Goal: Transaction & Acquisition: Purchase product/service

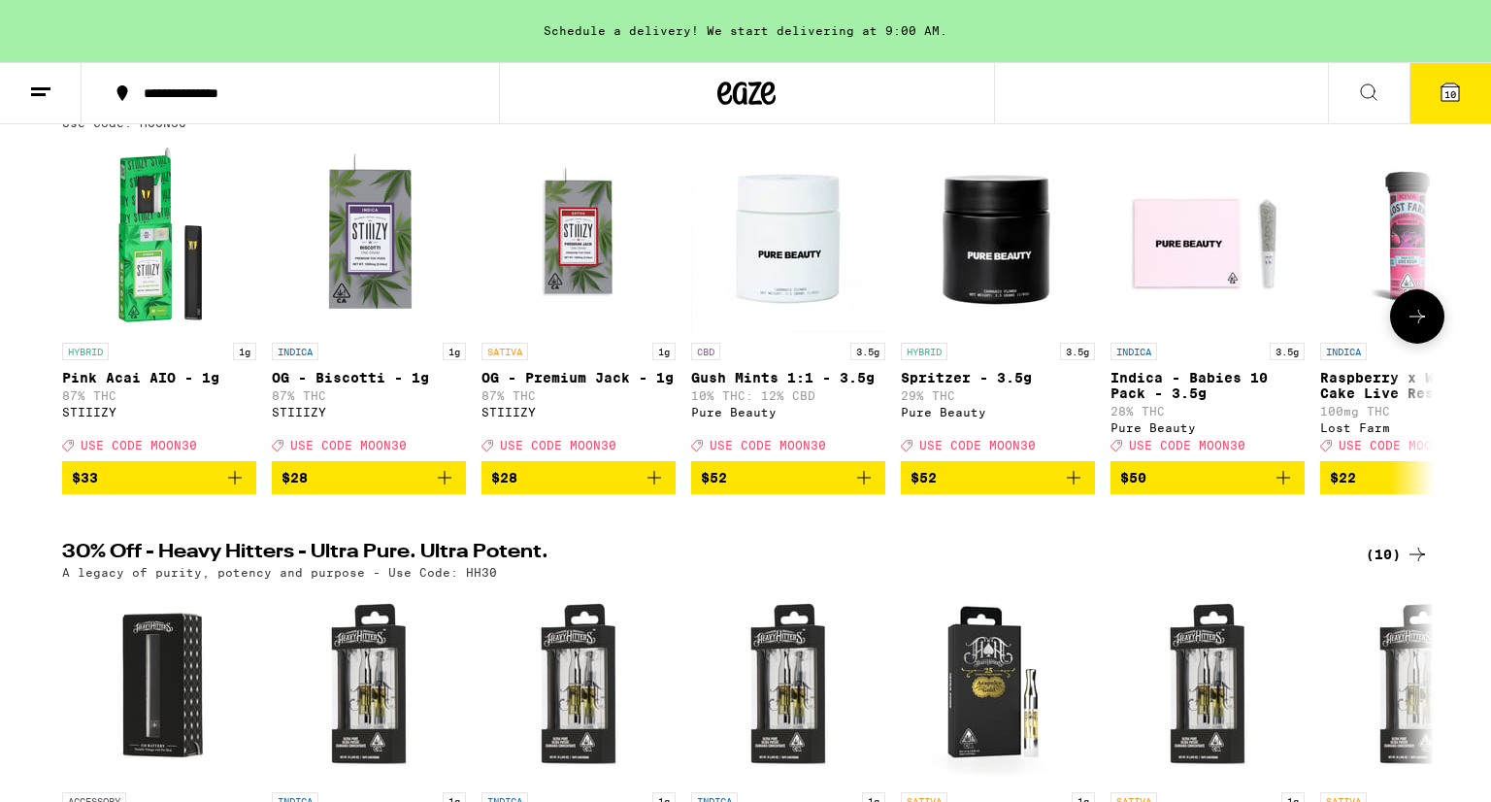
scroll to position [197, 0]
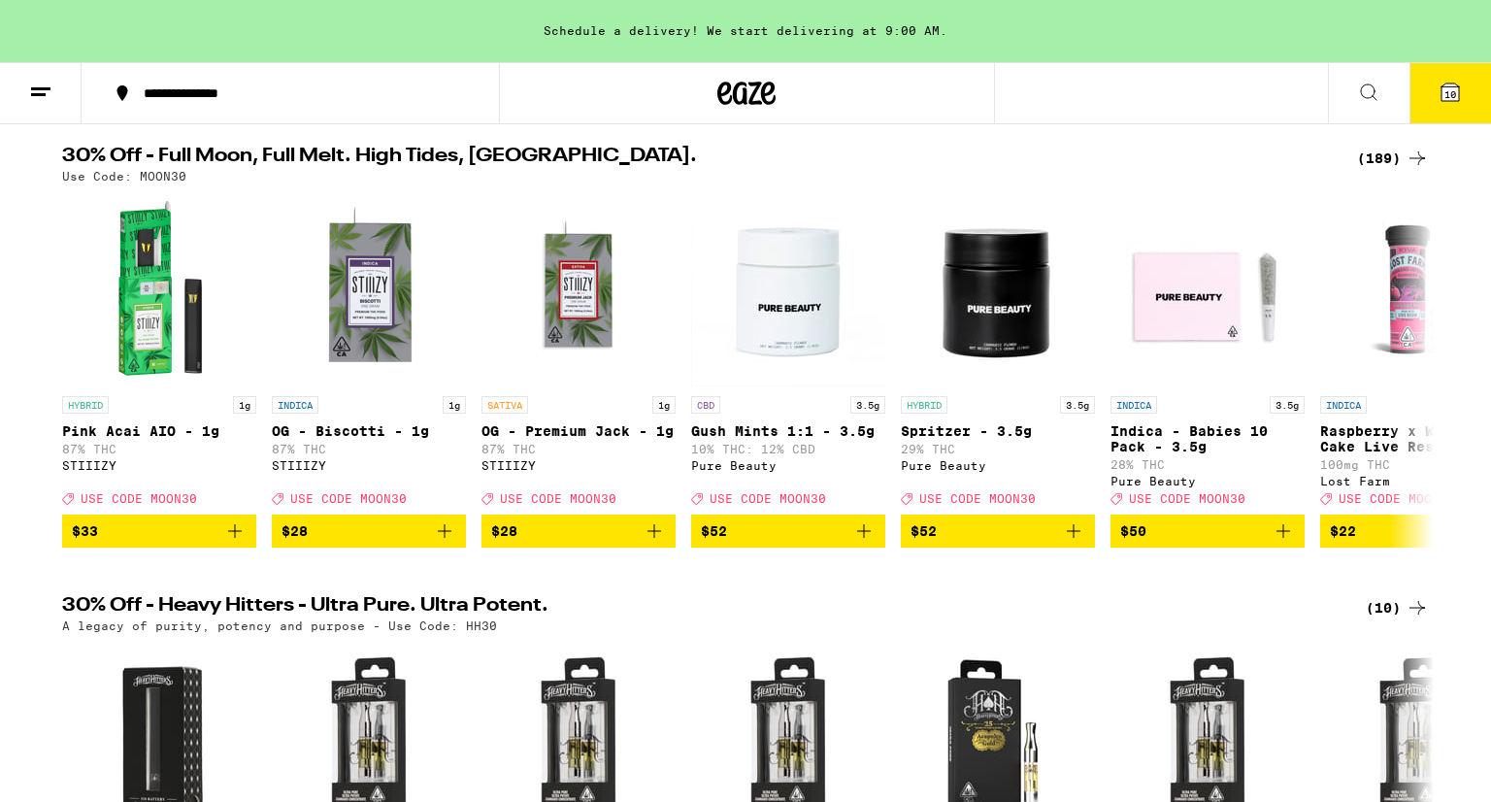
click at [1370, 95] on icon at bounding box center [1369, 92] width 16 height 16
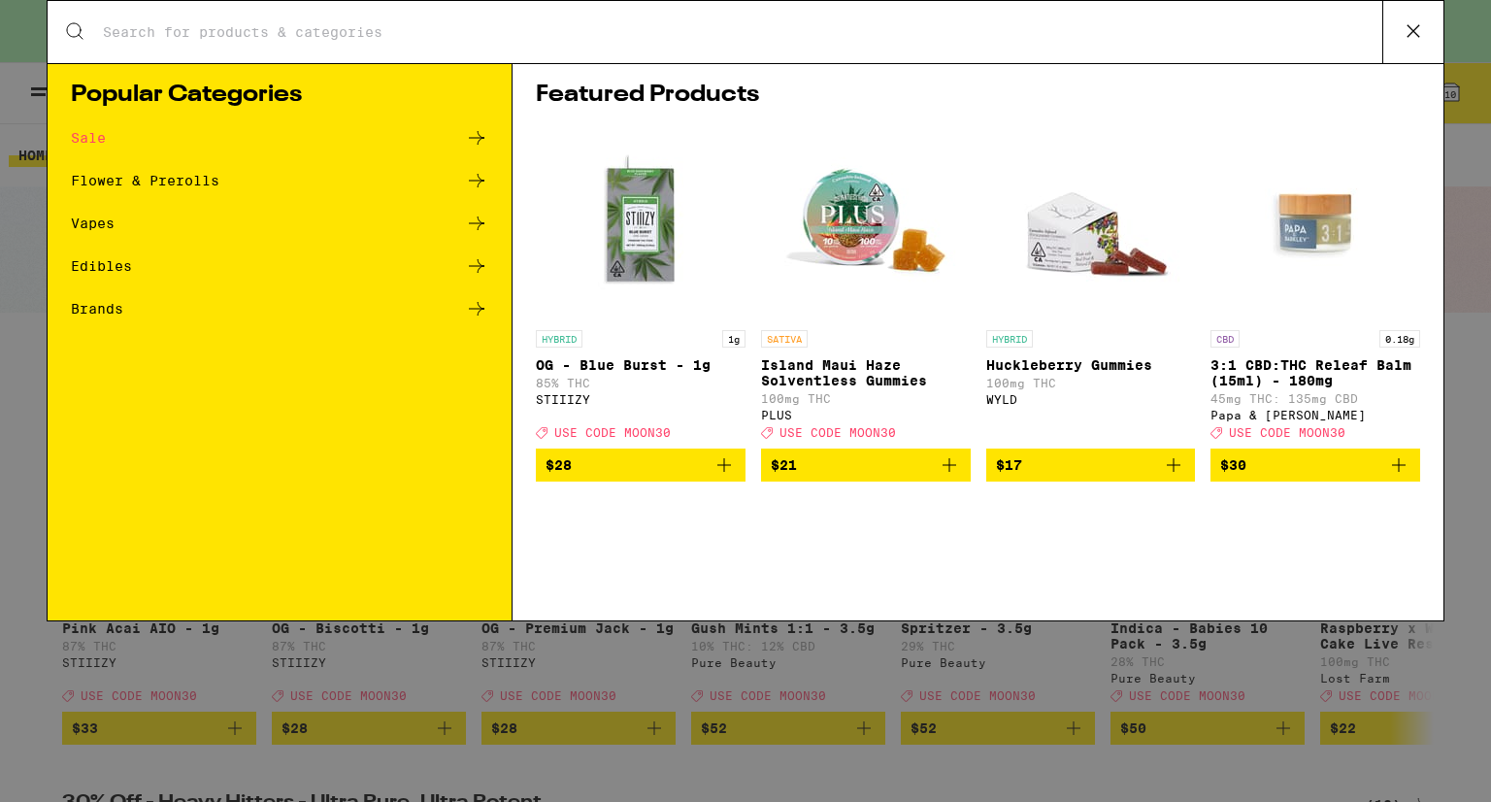
click at [989, 31] on input "Search for Products" at bounding box center [742, 31] width 1280 height 17
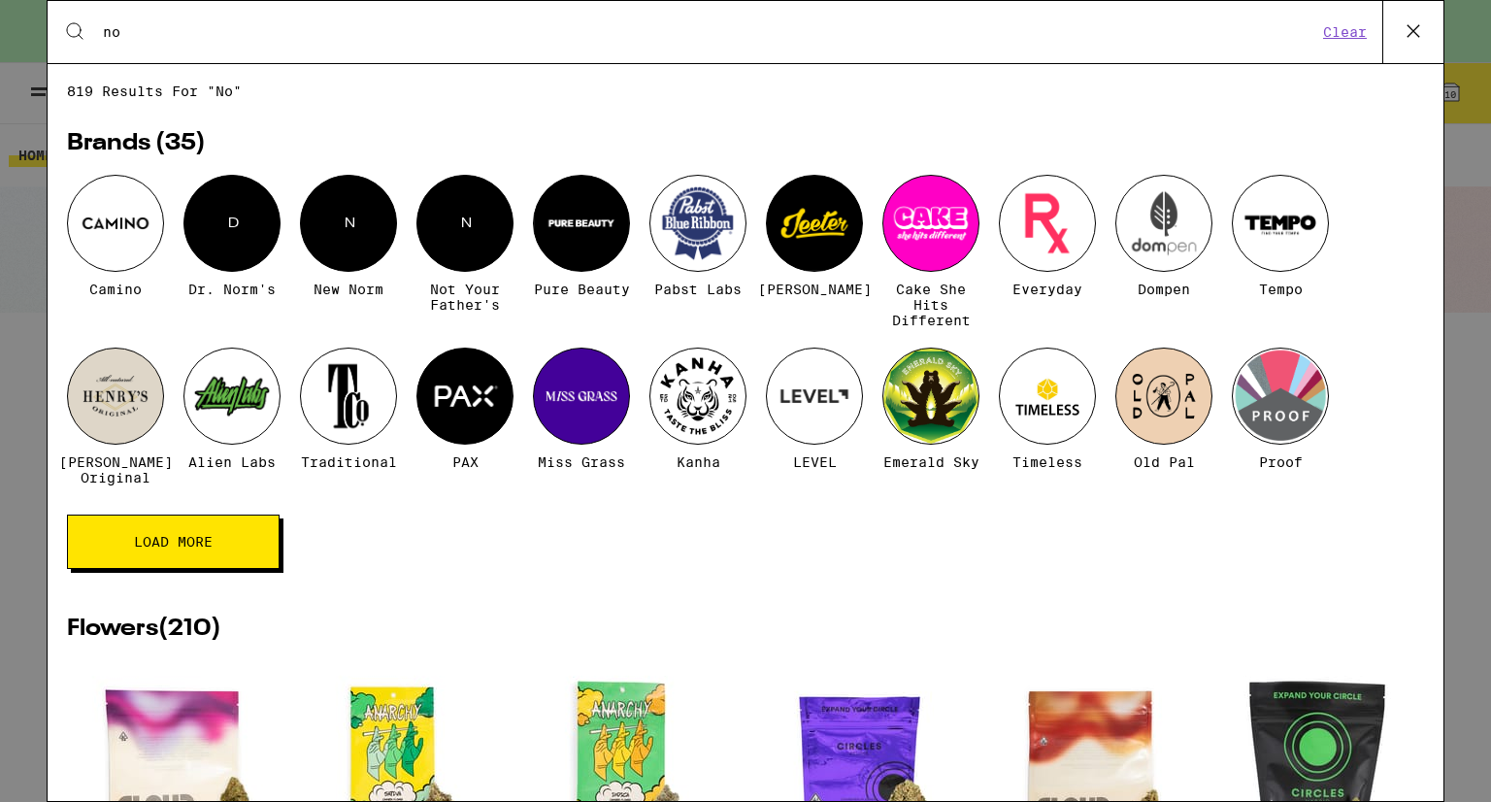
type input "no"
click at [464, 245] on div "N" at bounding box center [464, 223] width 97 height 97
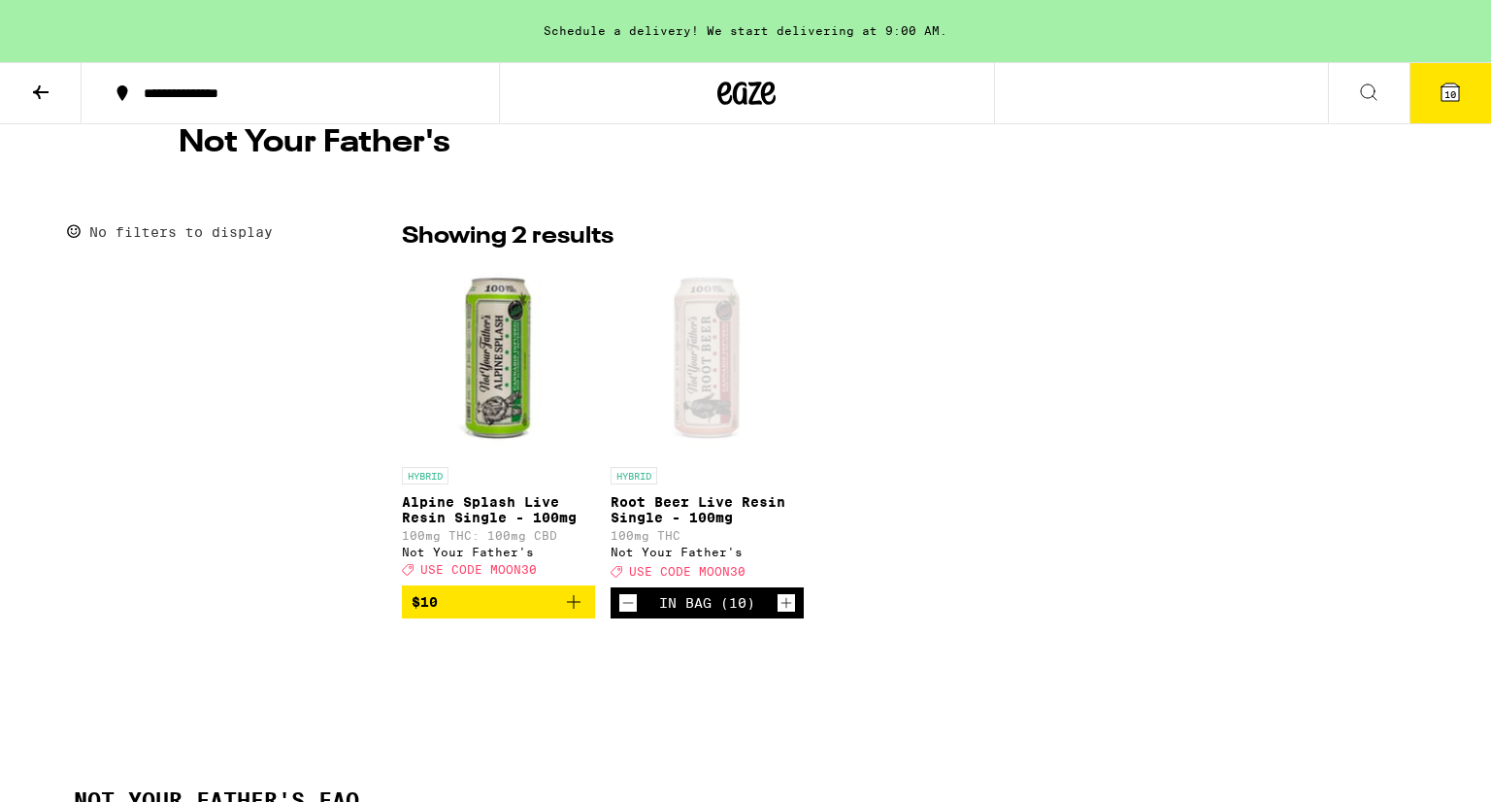
scroll to position [374, 0]
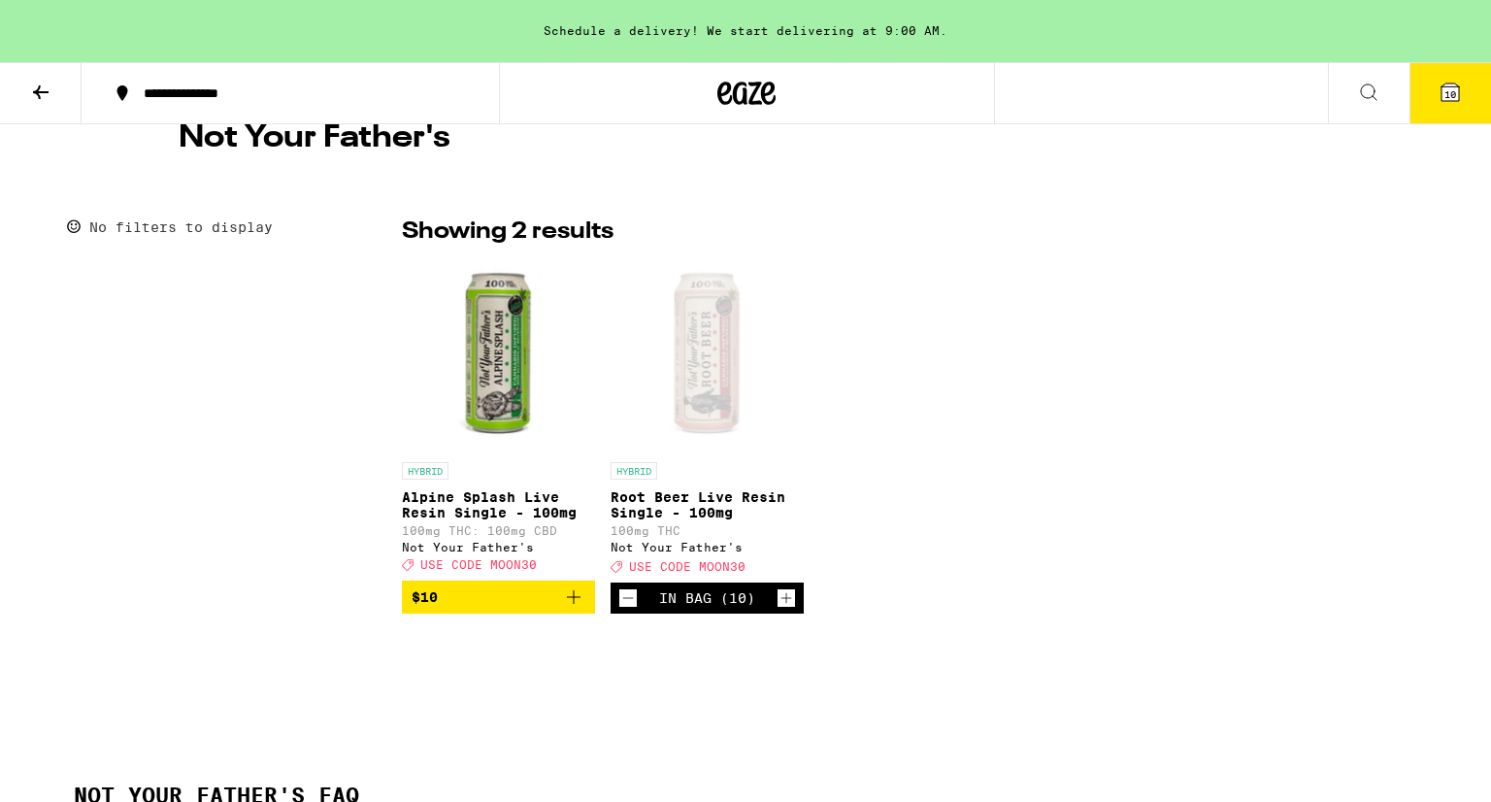
click at [1448, 103] on icon at bounding box center [1449, 92] width 23 height 23
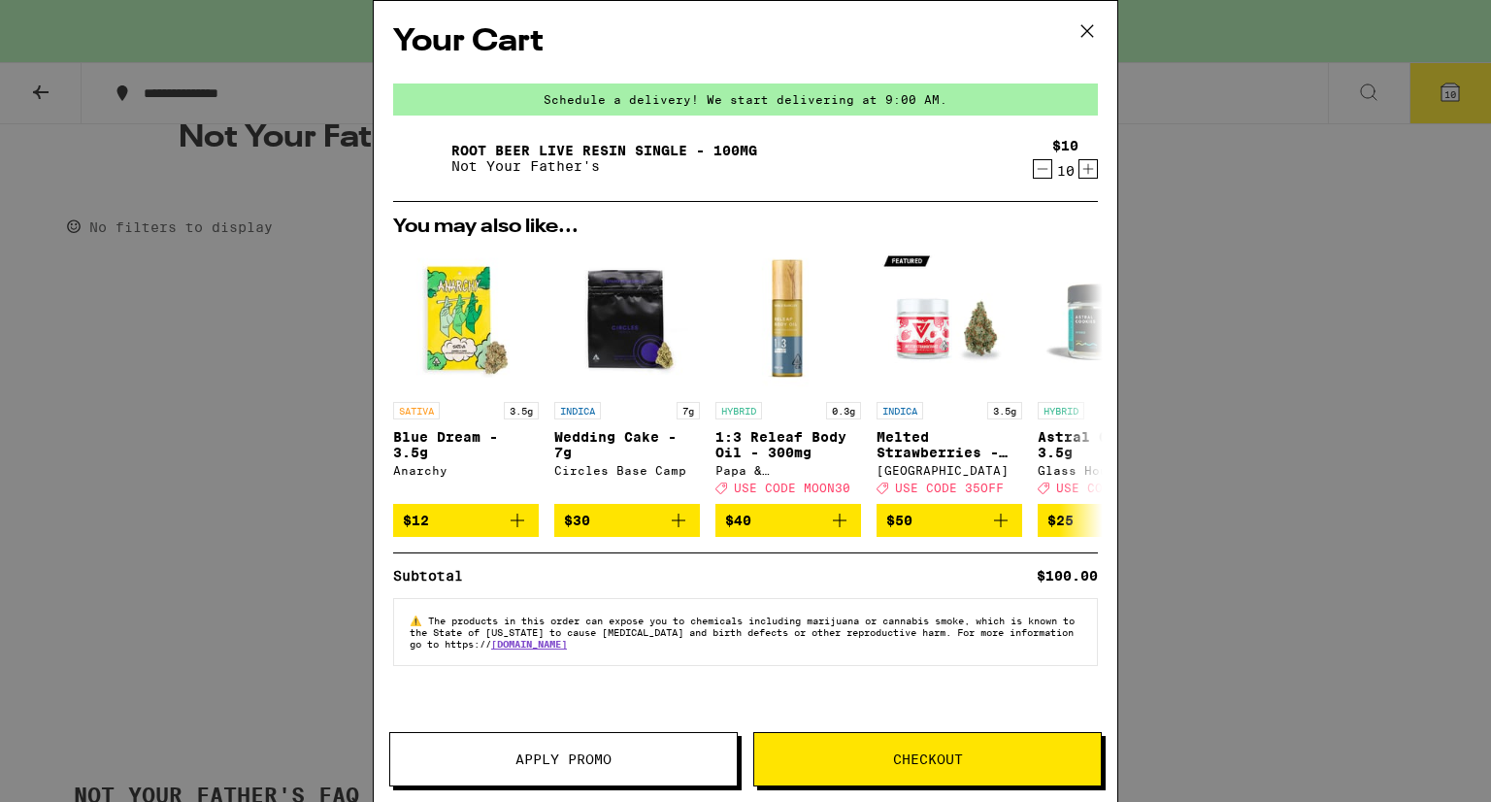
click at [1087, 30] on icon at bounding box center [1087, 31] width 12 height 12
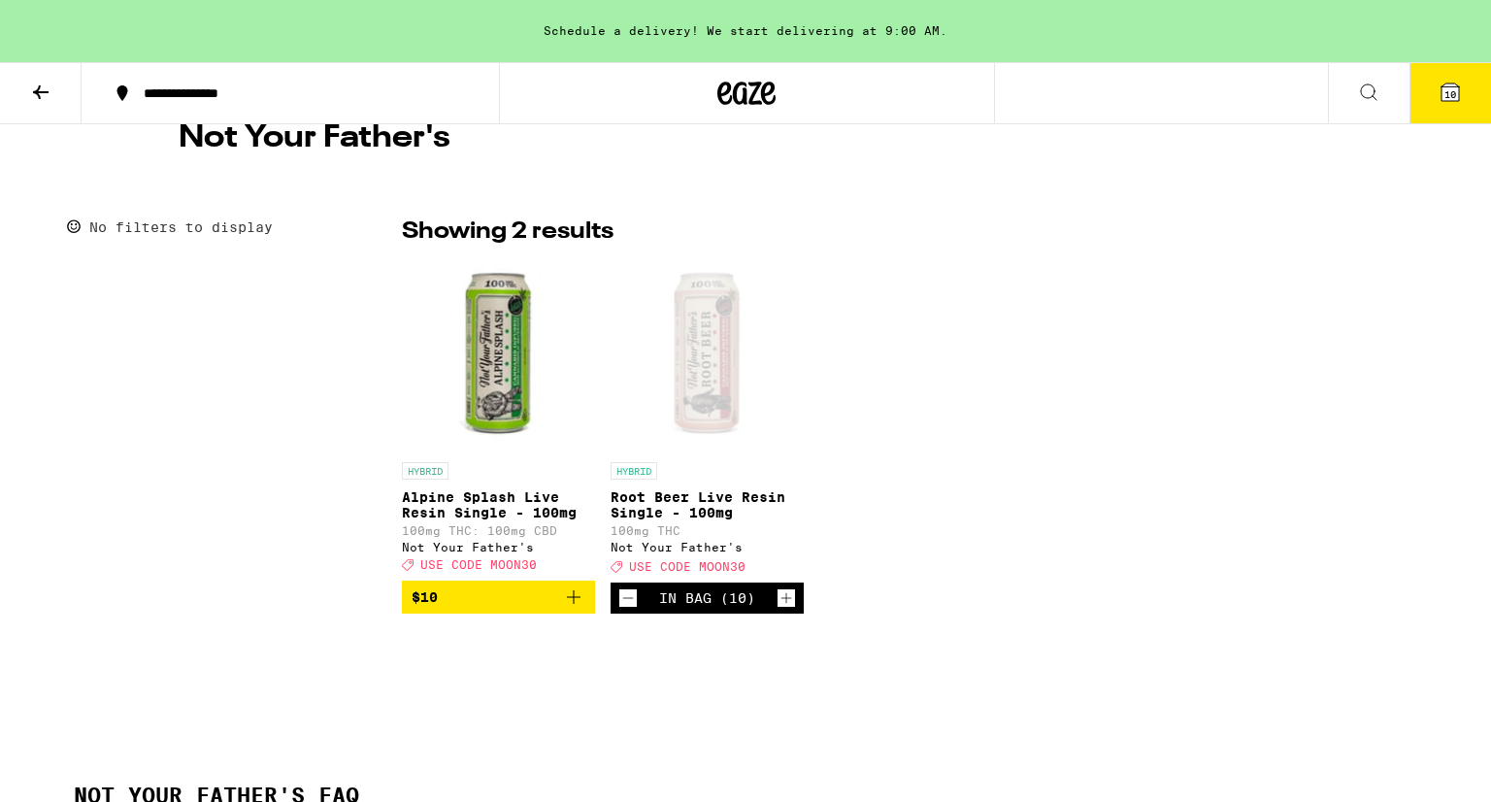
click at [34, 91] on icon at bounding box center [41, 92] width 16 height 14
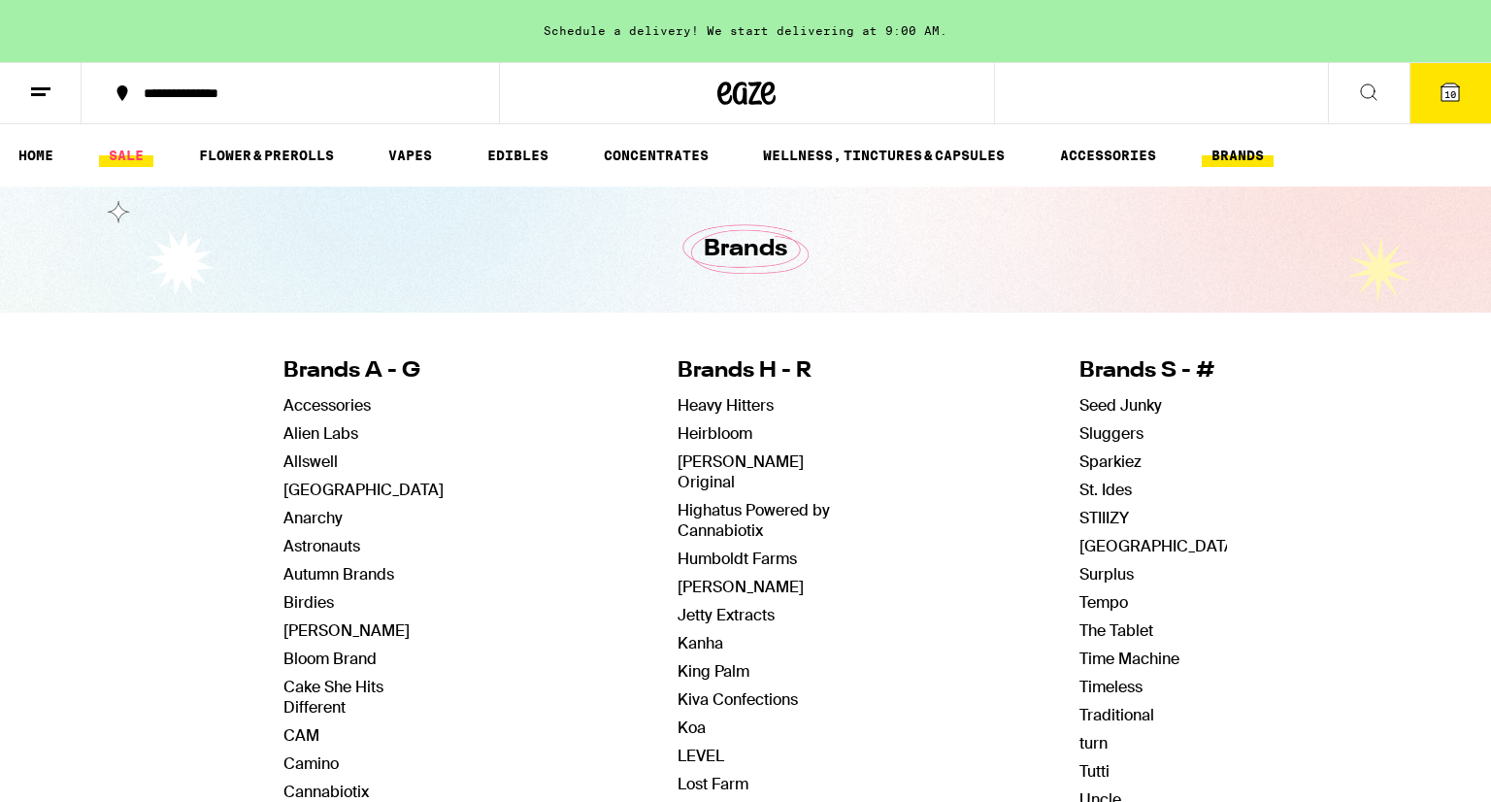
click at [133, 152] on link "SALE" at bounding box center [126, 155] width 54 height 23
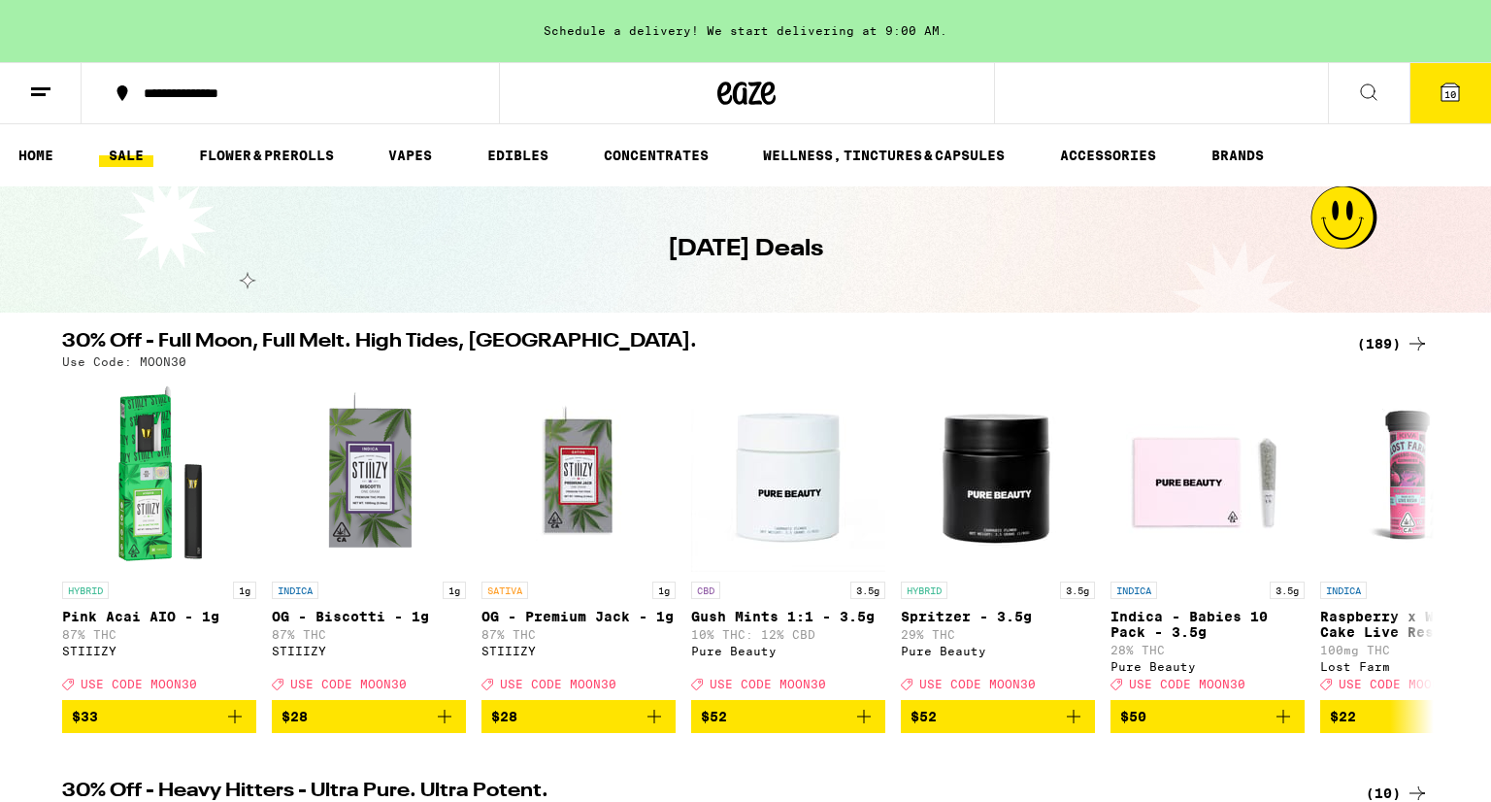
click at [1401, 343] on div "(189)" at bounding box center [1393, 343] width 72 height 23
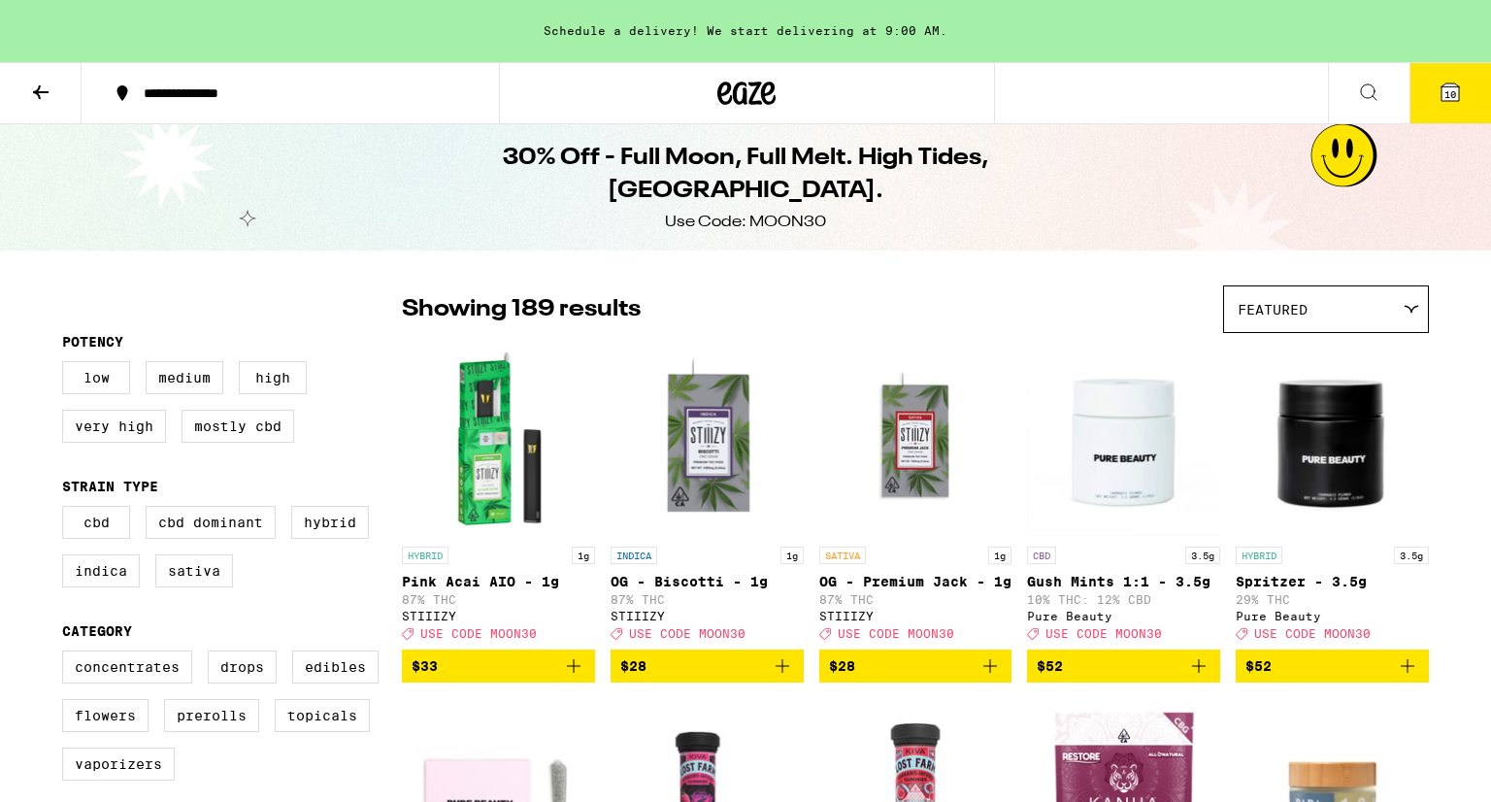
click at [1382, 682] on button "$52" at bounding box center [1331, 665] width 193 height 33
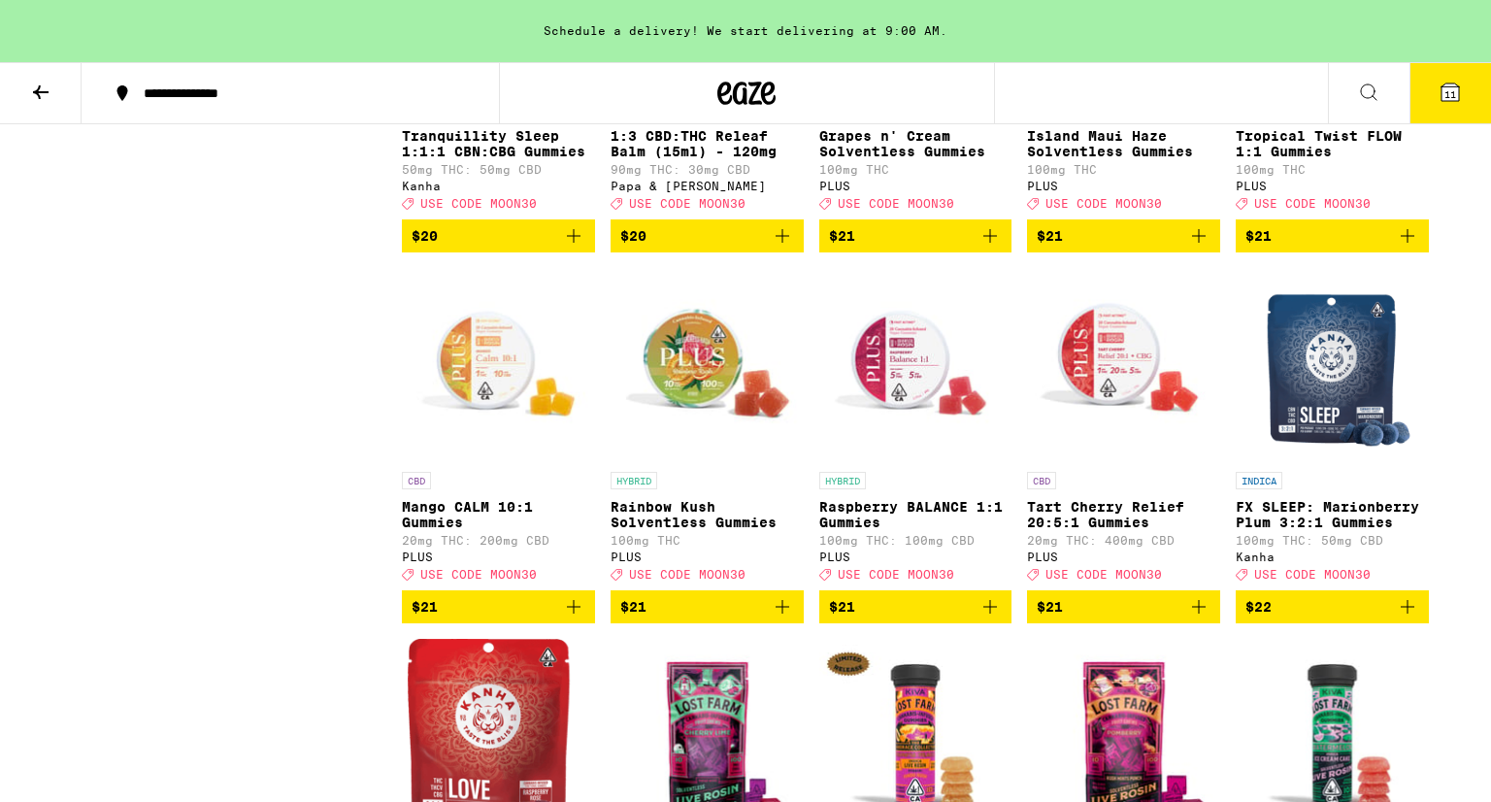
scroll to position [7092, 0]
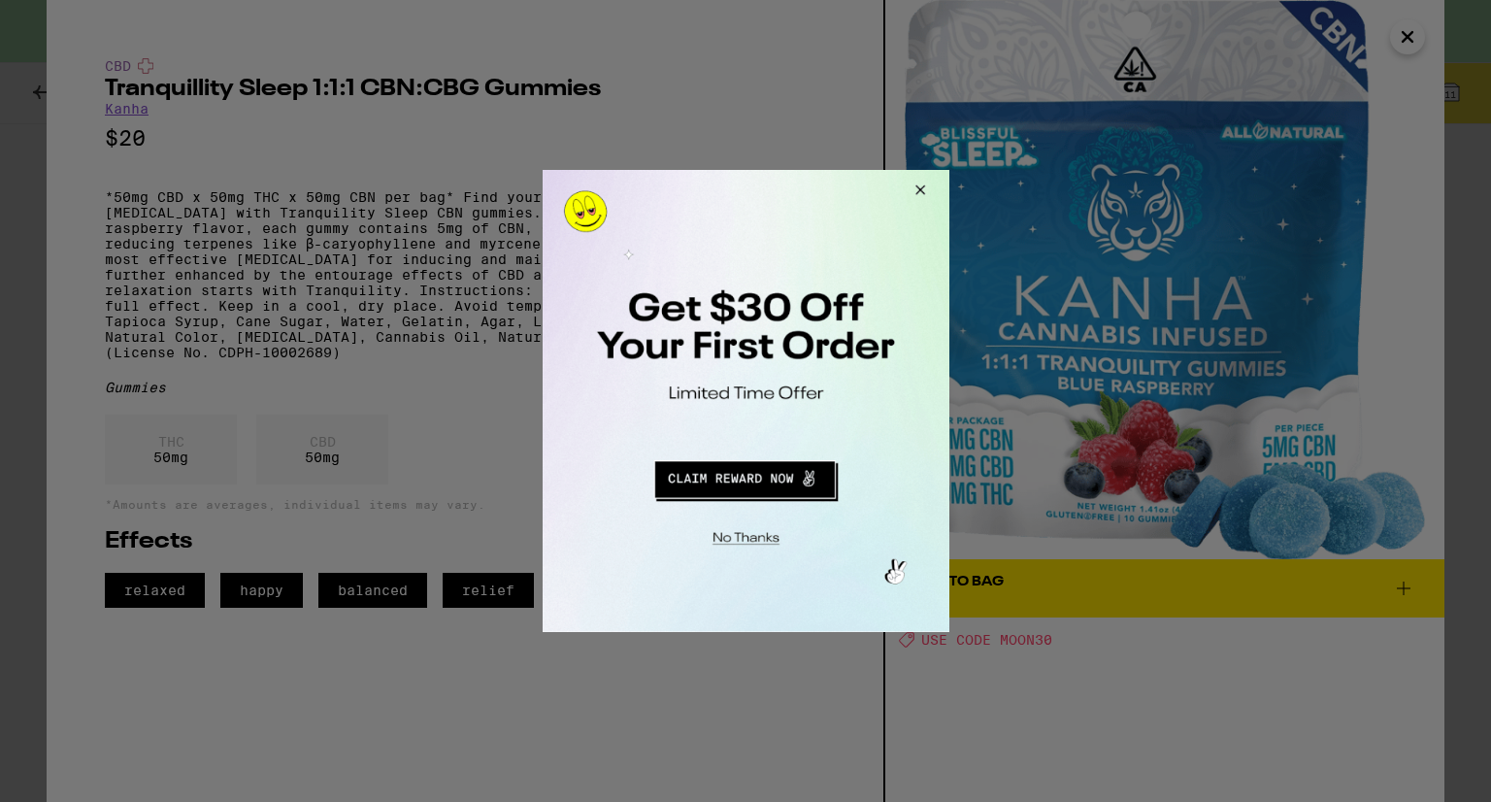
click at [1406, 36] on div at bounding box center [745, 401] width 1491 height 802
click at [1406, 46] on div at bounding box center [745, 401] width 1491 height 802
click at [1410, 37] on div at bounding box center [745, 401] width 1491 height 802
click at [760, 535] on button "Close Modal" at bounding box center [741, 535] width 395 height 30
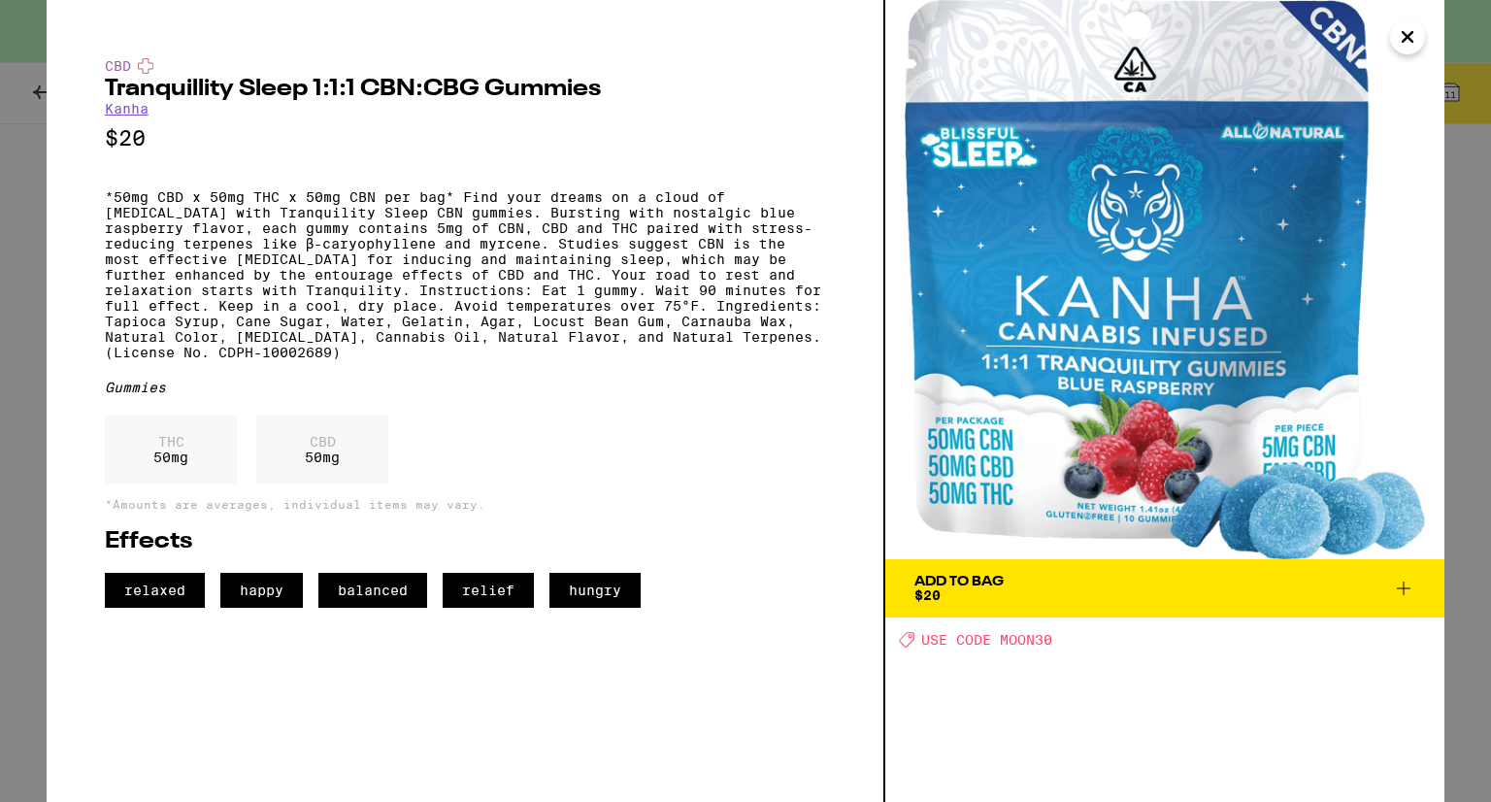
click at [1411, 34] on icon "Close" at bounding box center [1407, 36] width 23 height 29
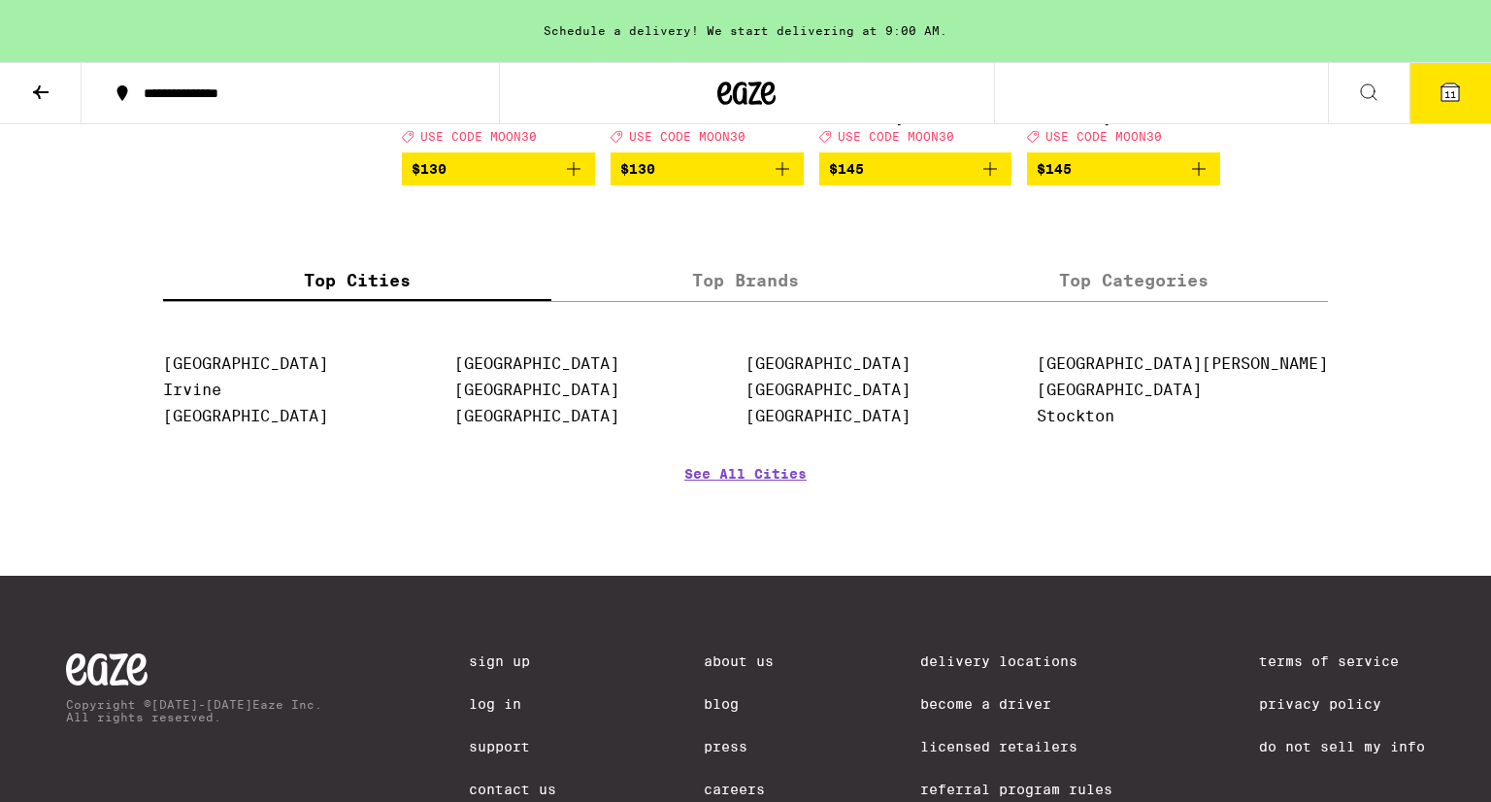
scroll to position [14213, 0]
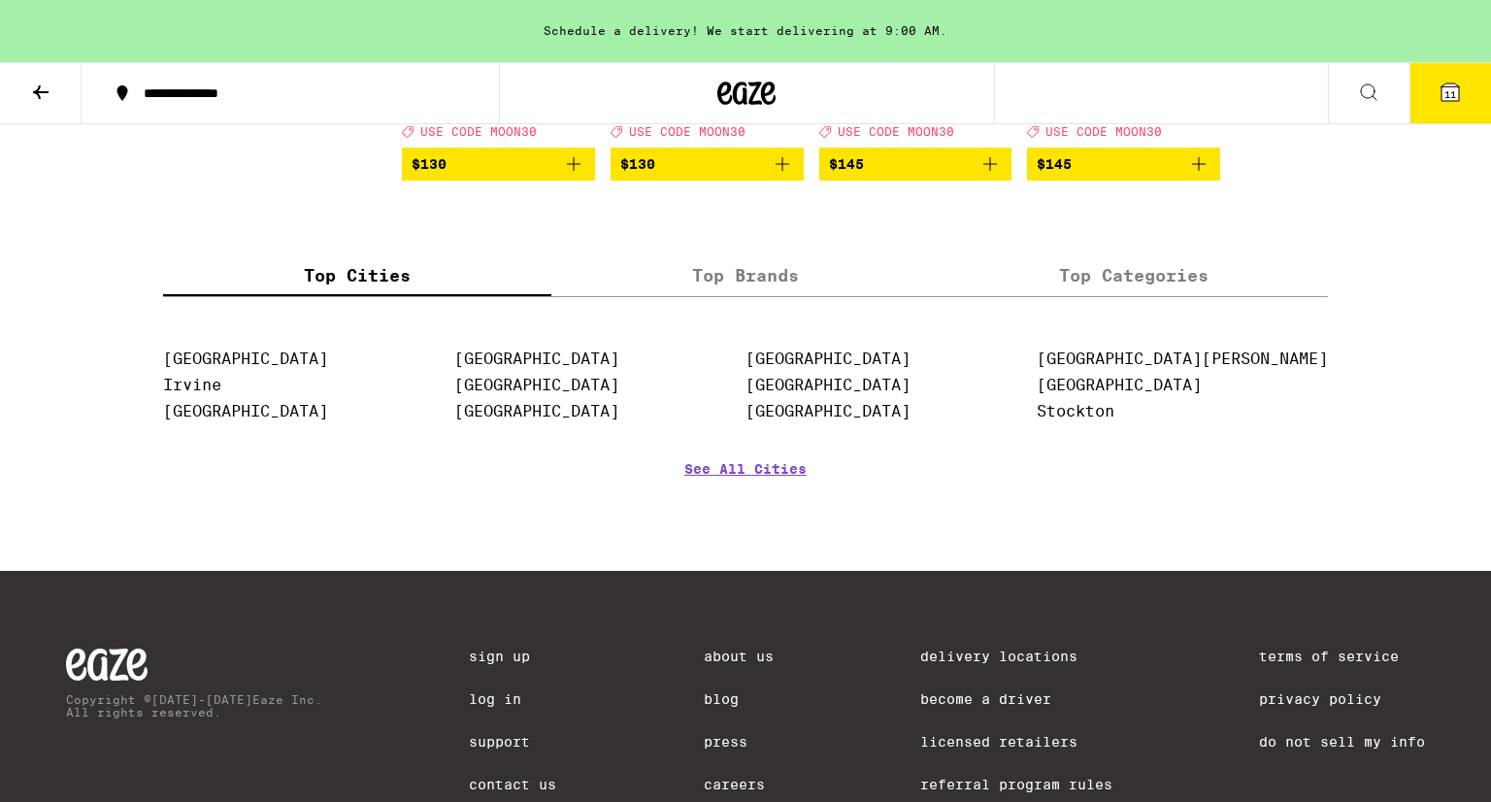
click at [41, 93] on icon at bounding box center [40, 92] width 23 height 23
click at [41, 85] on icon at bounding box center [40, 92] width 23 height 23
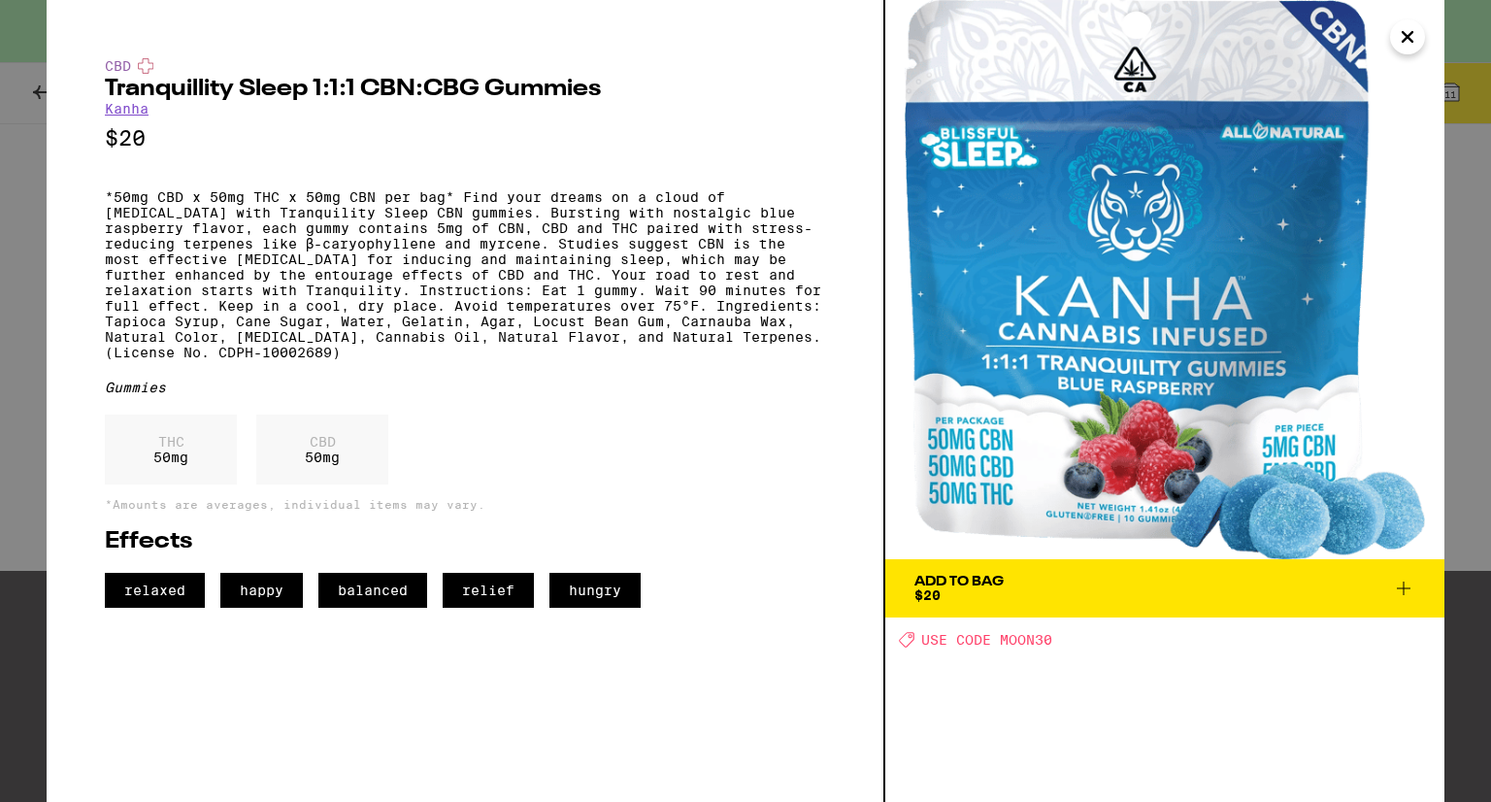
scroll to position [7092, 0]
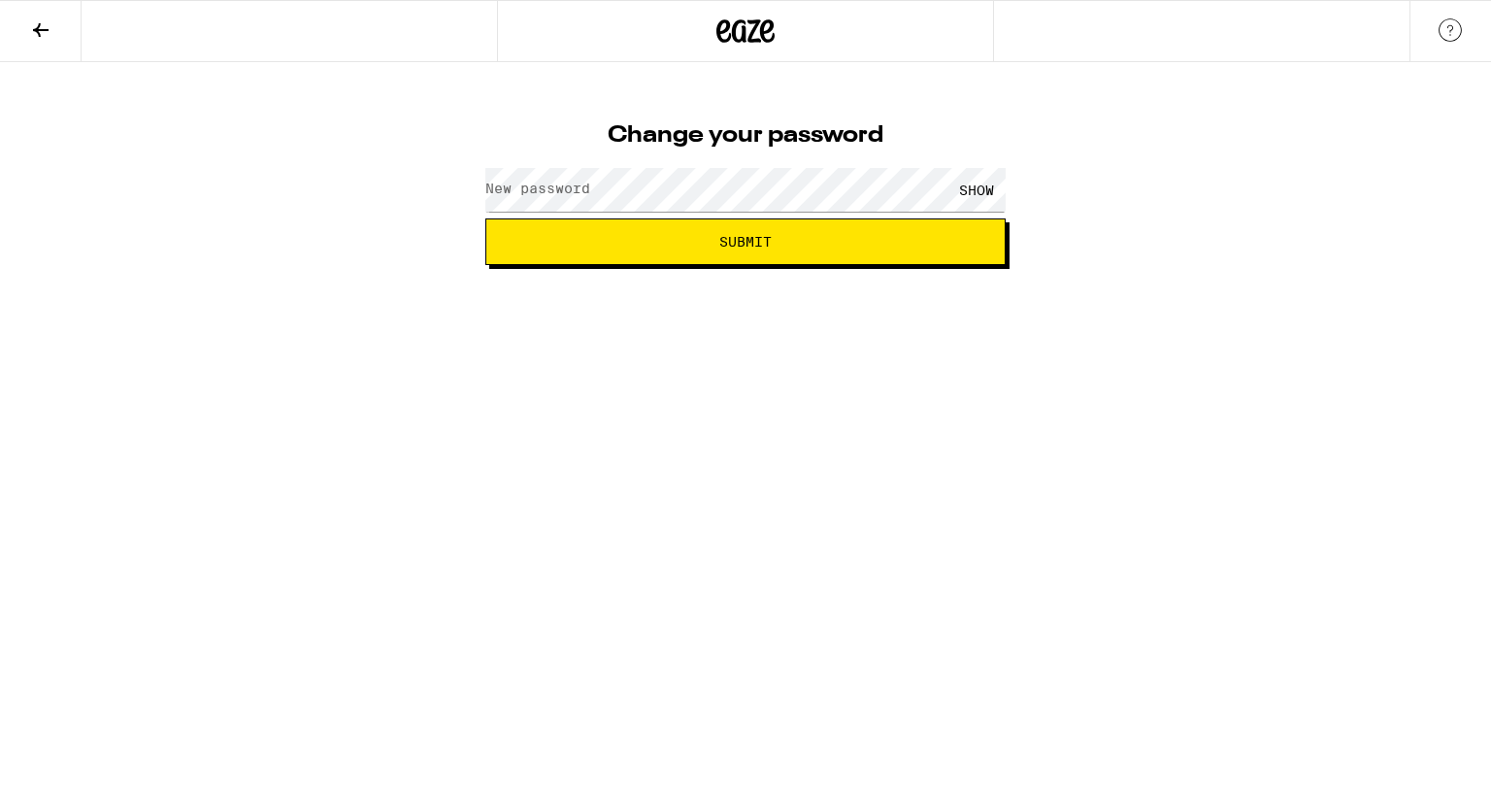
click at [990, 189] on div "SHOW" at bounding box center [976, 190] width 58 height 44
click at [788, 255] on button "Submit" at bounding box center [745, 241] width 520 height 47
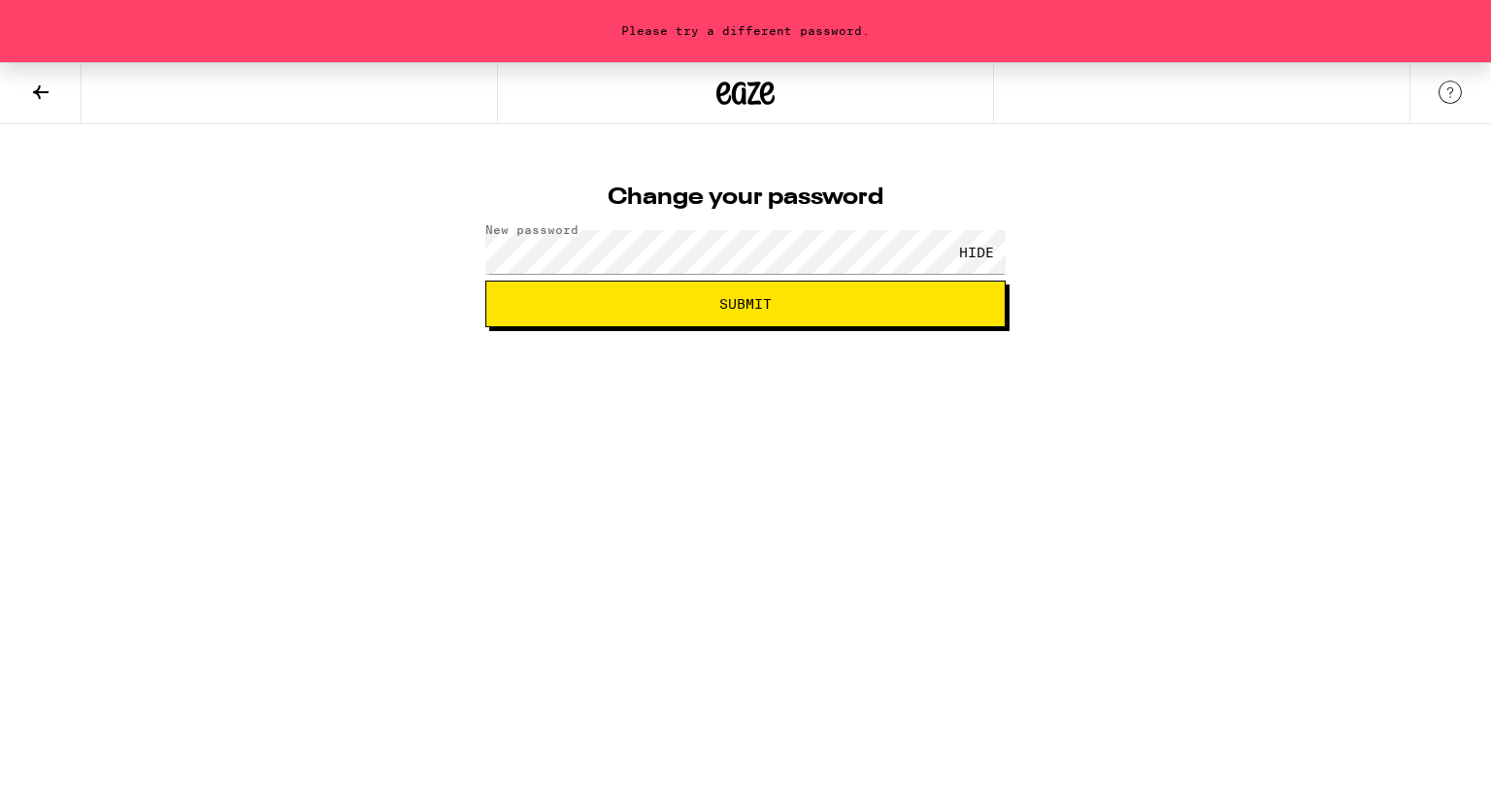
click at [739, 297] on span "Submit" at bounding box center [745, 304] width 52 height 14
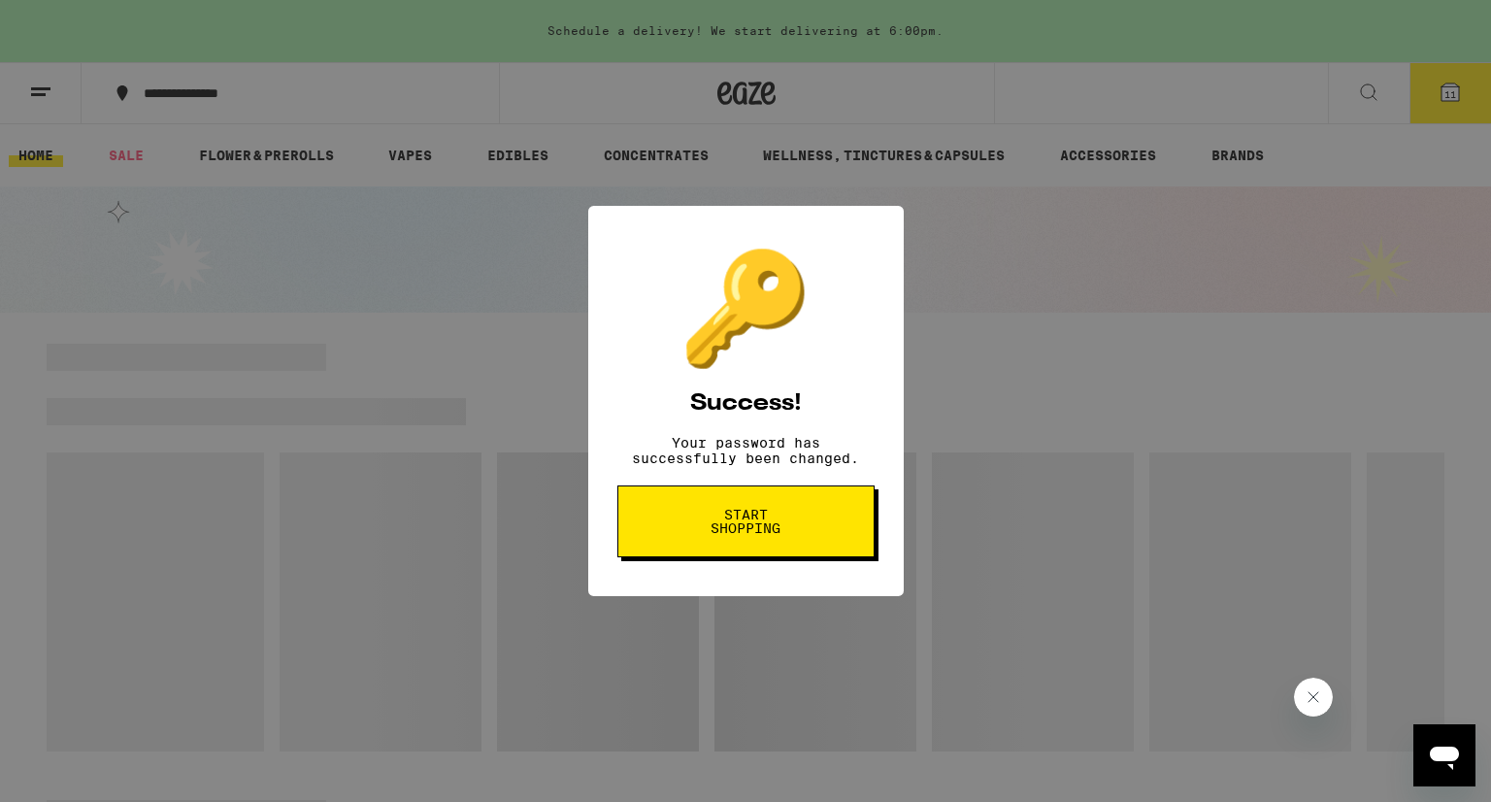
click at [719, 535] on span "Start shopping" at bounding box center [746, 521] width 100 height 27
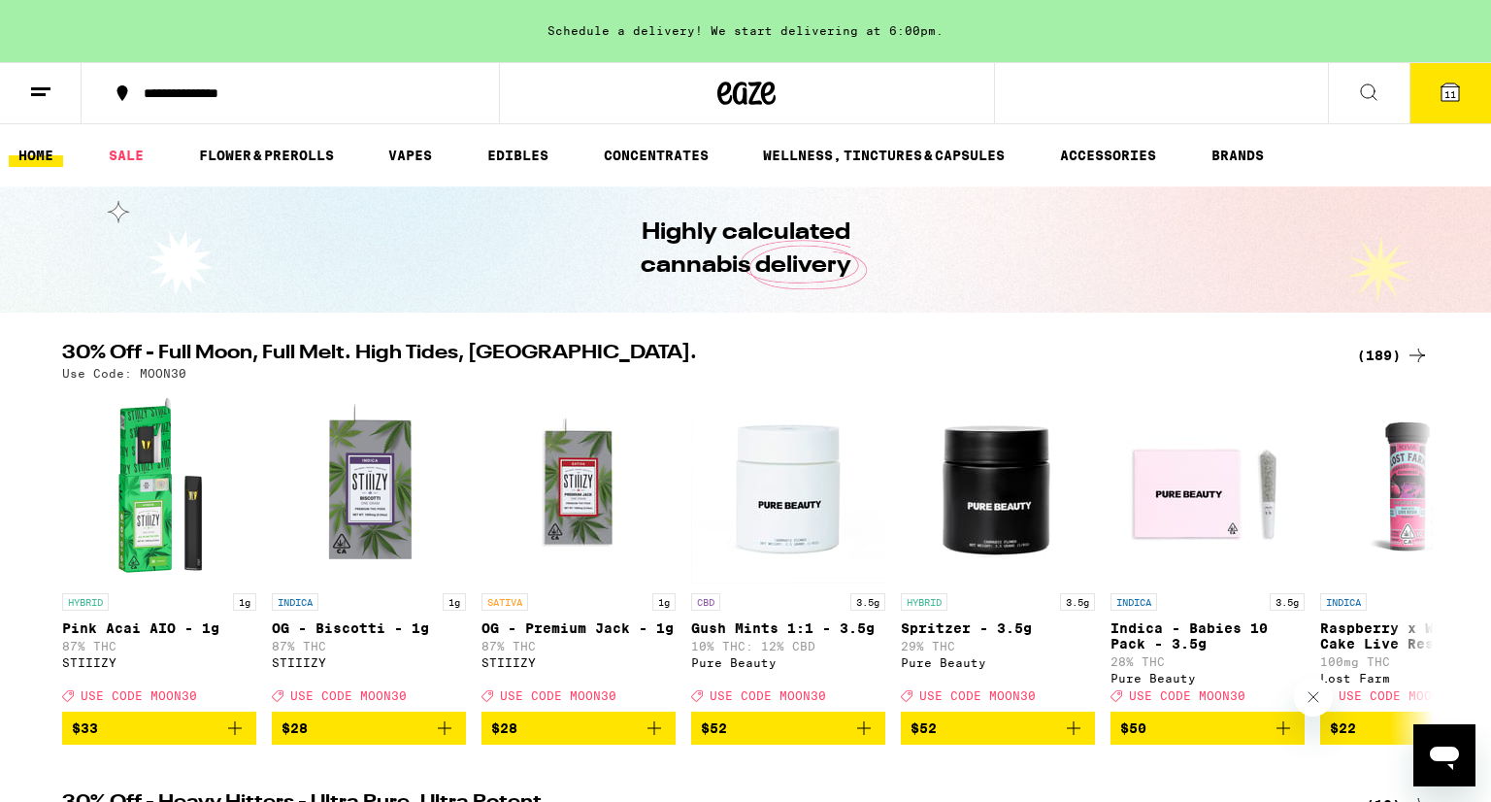
click at [1449, 97] on span "11" at bounding box center [1450, 94] width 12 height 12
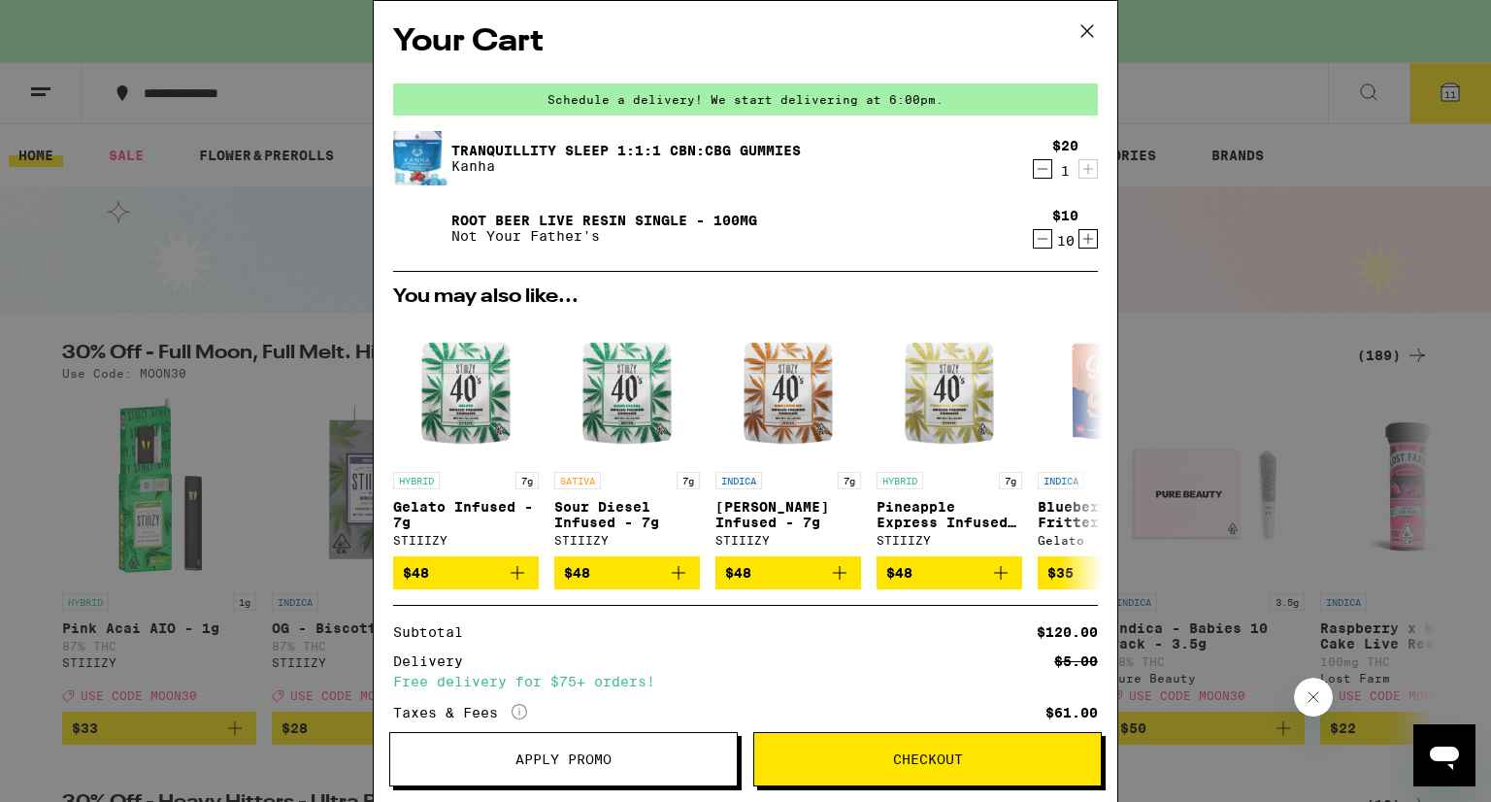
click at [1037, 169] on icon "Decrement" at bounding box center [1042, 169] width 11 height 0
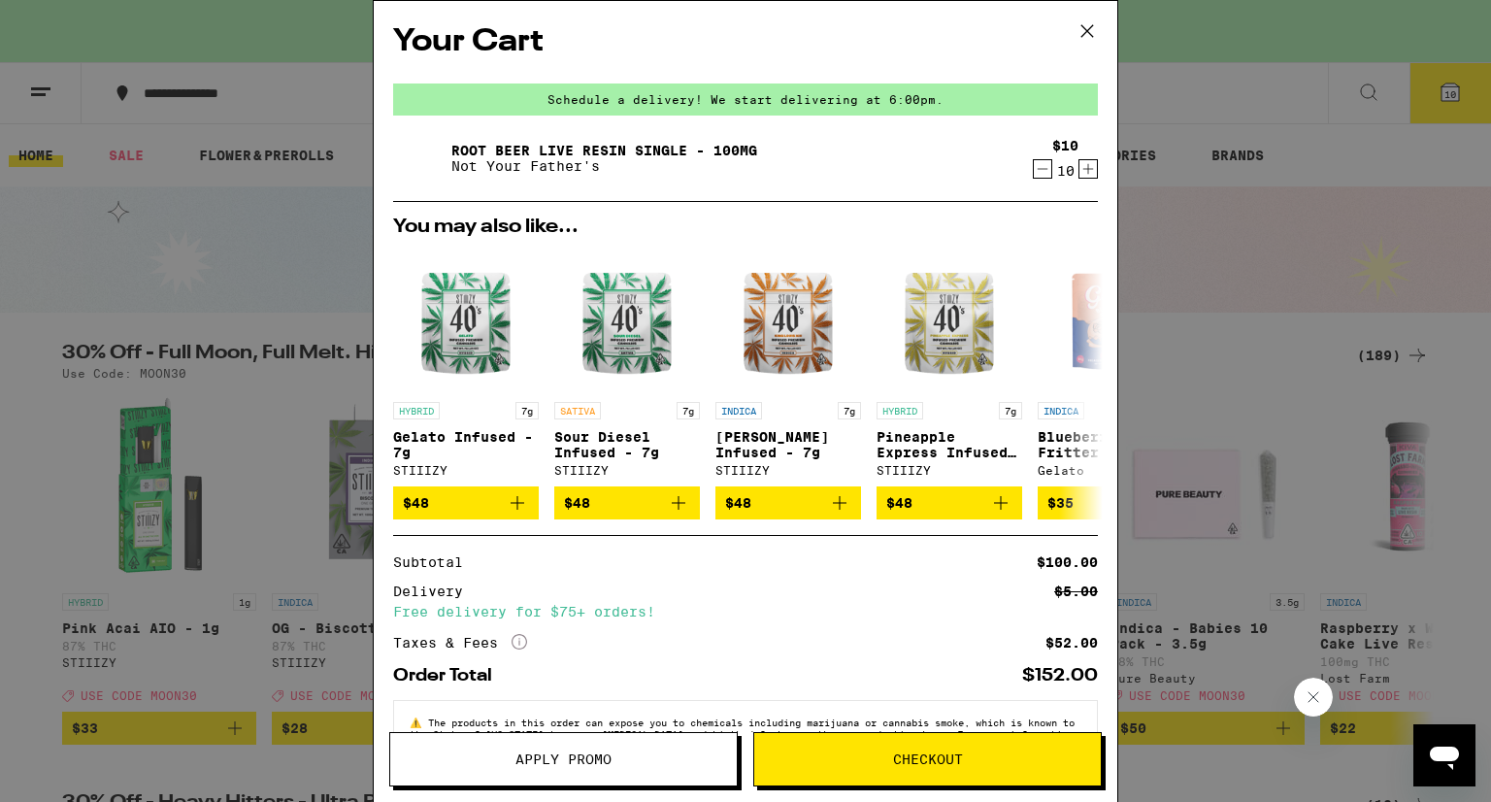
click at [1089, 174] on icon "Increment" at bounding box center [1087, 168] width 17 height 23
click at [578, 758] on span "Apply Promo" at bounding box center [563, 759] width 96 height 14
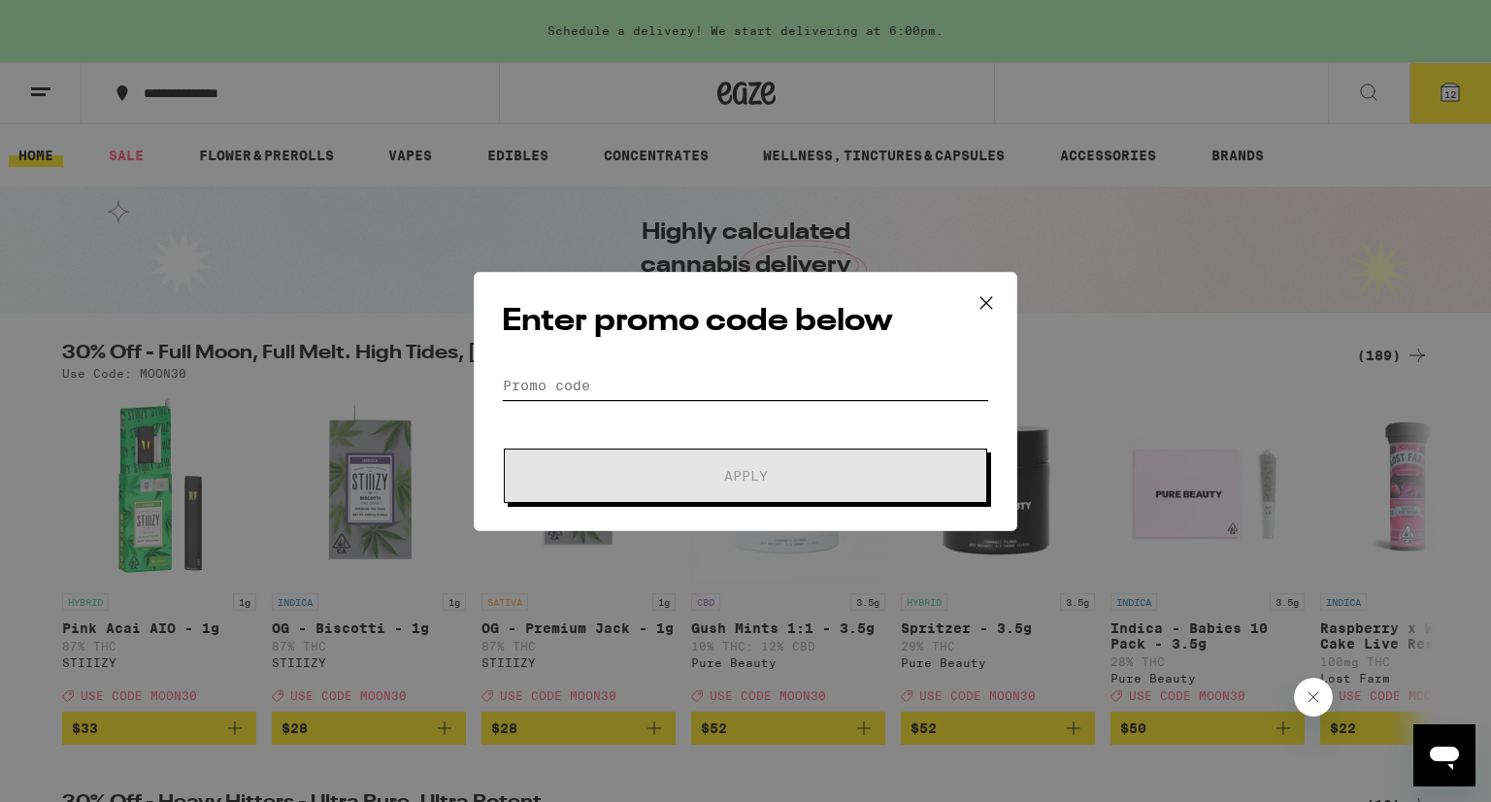
click at [610, 383] on input "Promo Code" at bounding box center [745, 385] width 487 height 29
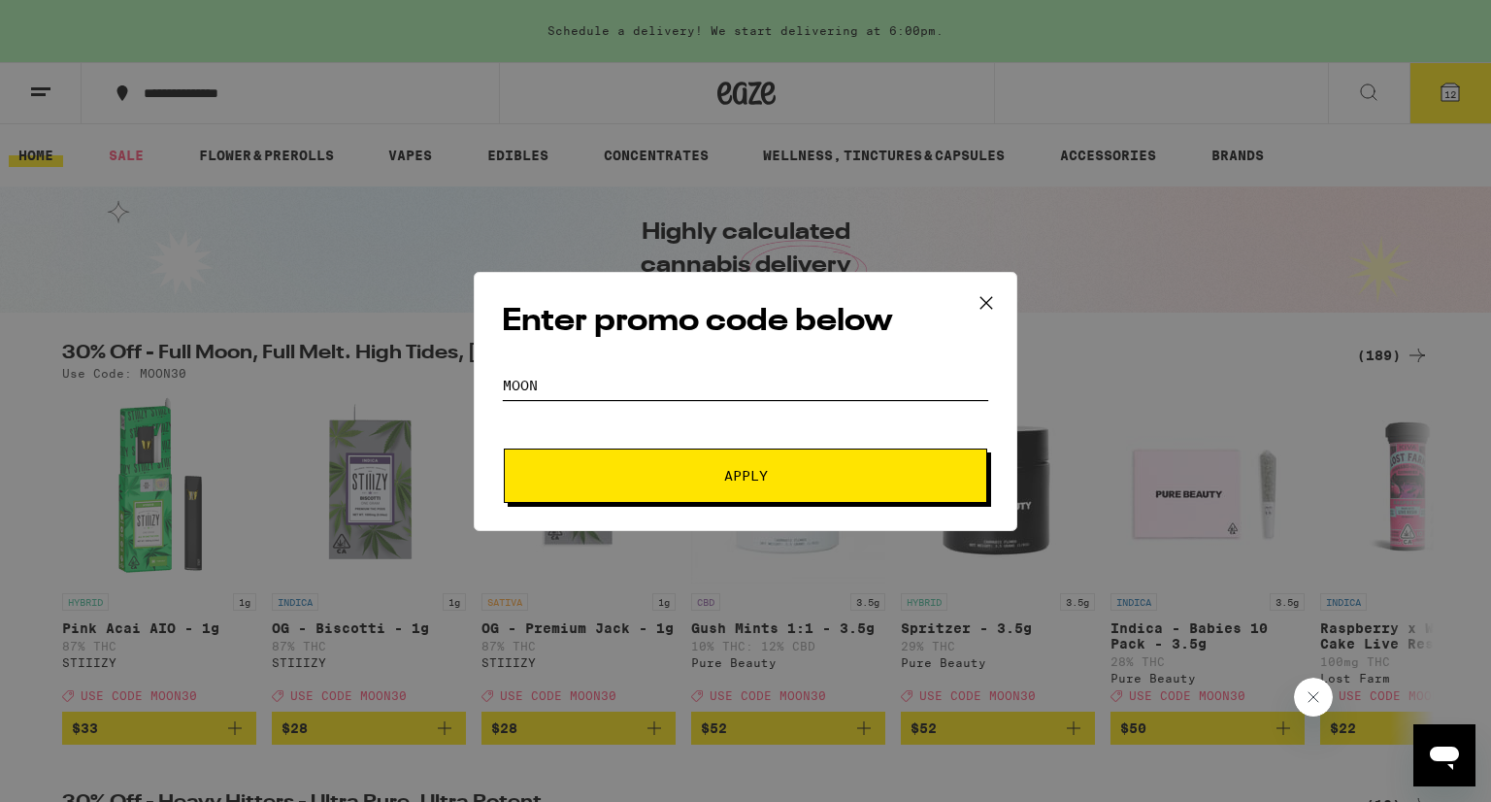
click at [518, 386] on input "moon" at bounding box center [745, 385] width 487 height 29
click at [936, 378] on input "moon" at bounding box center [745, 385] width 487 height 29
type input "moon30"
click at [589, 473] on span "Apply" at bounding box center [745, 476] width 349 height 14
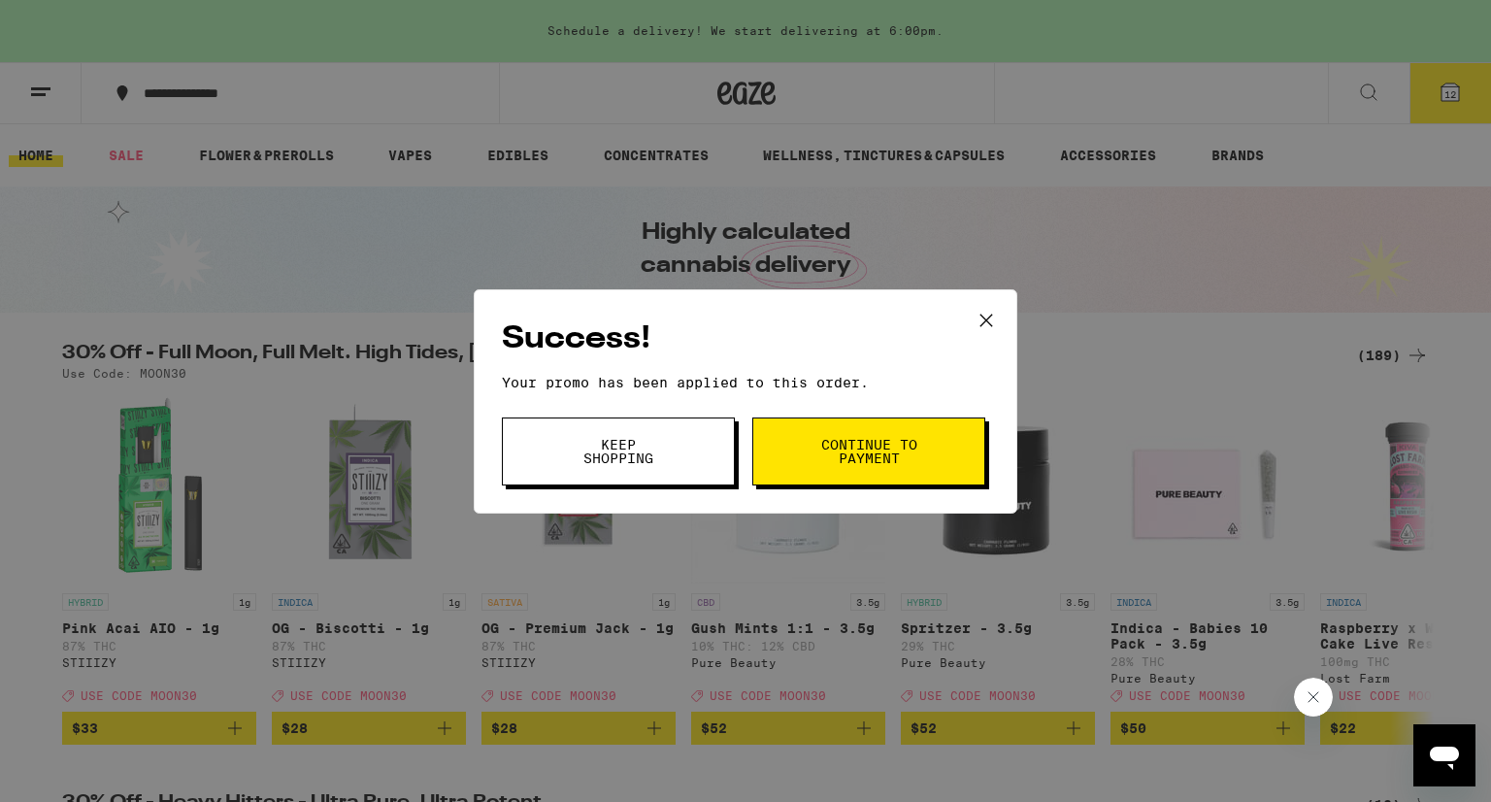
click at [875, 451] on span "Continue to payment" at bounding box center [868, 451] width 99 height 27
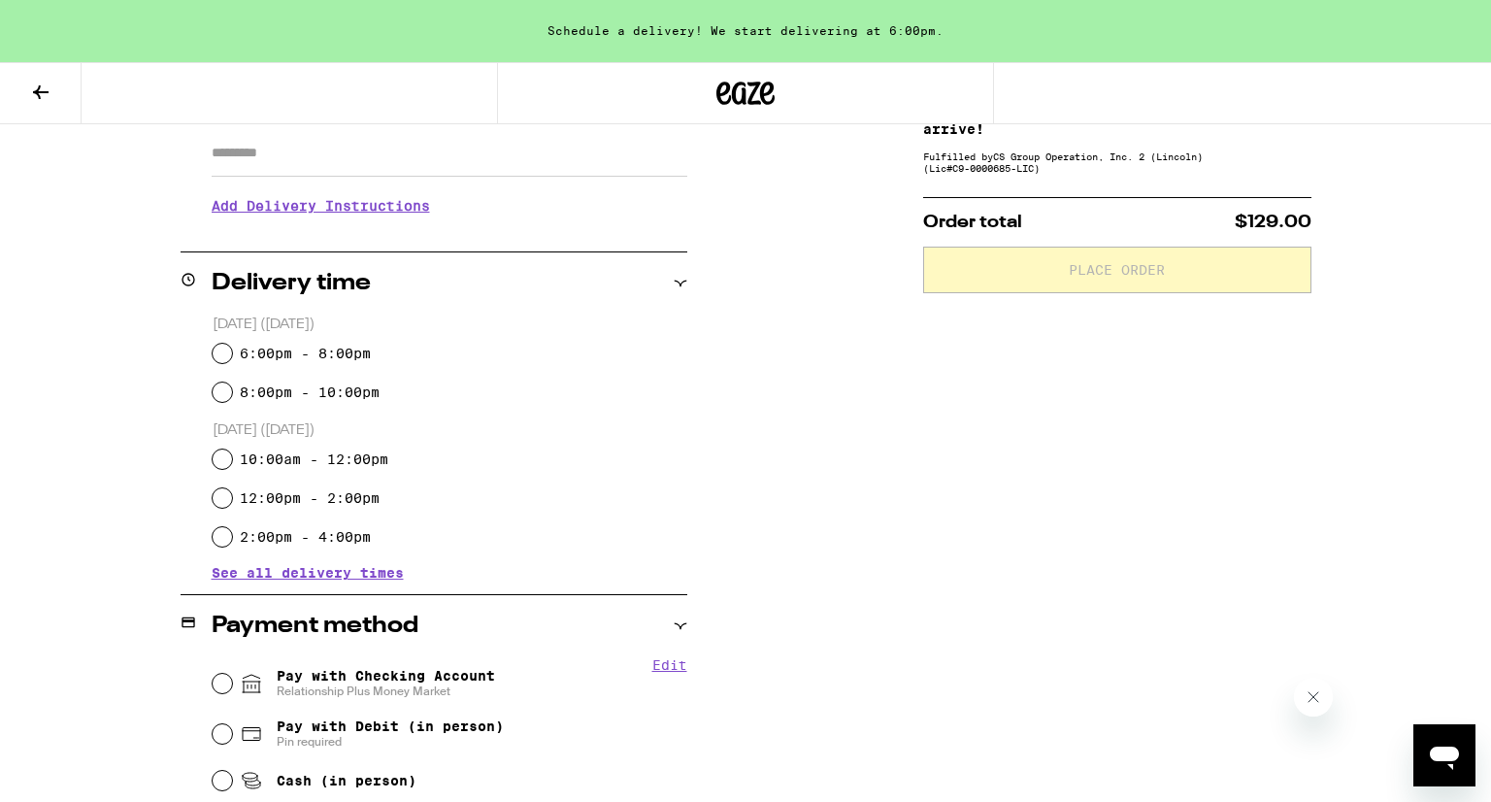
scroll to position [349, 0]
click at [225, 391] on input "8:00pm - 10:00pm" at bounding box center [222, 391] width 19 height 19
radio input "true"
click at [311, 212] on h3 "Add Delivery Instructions" at bounding box center [450, 205] width 476 height 45
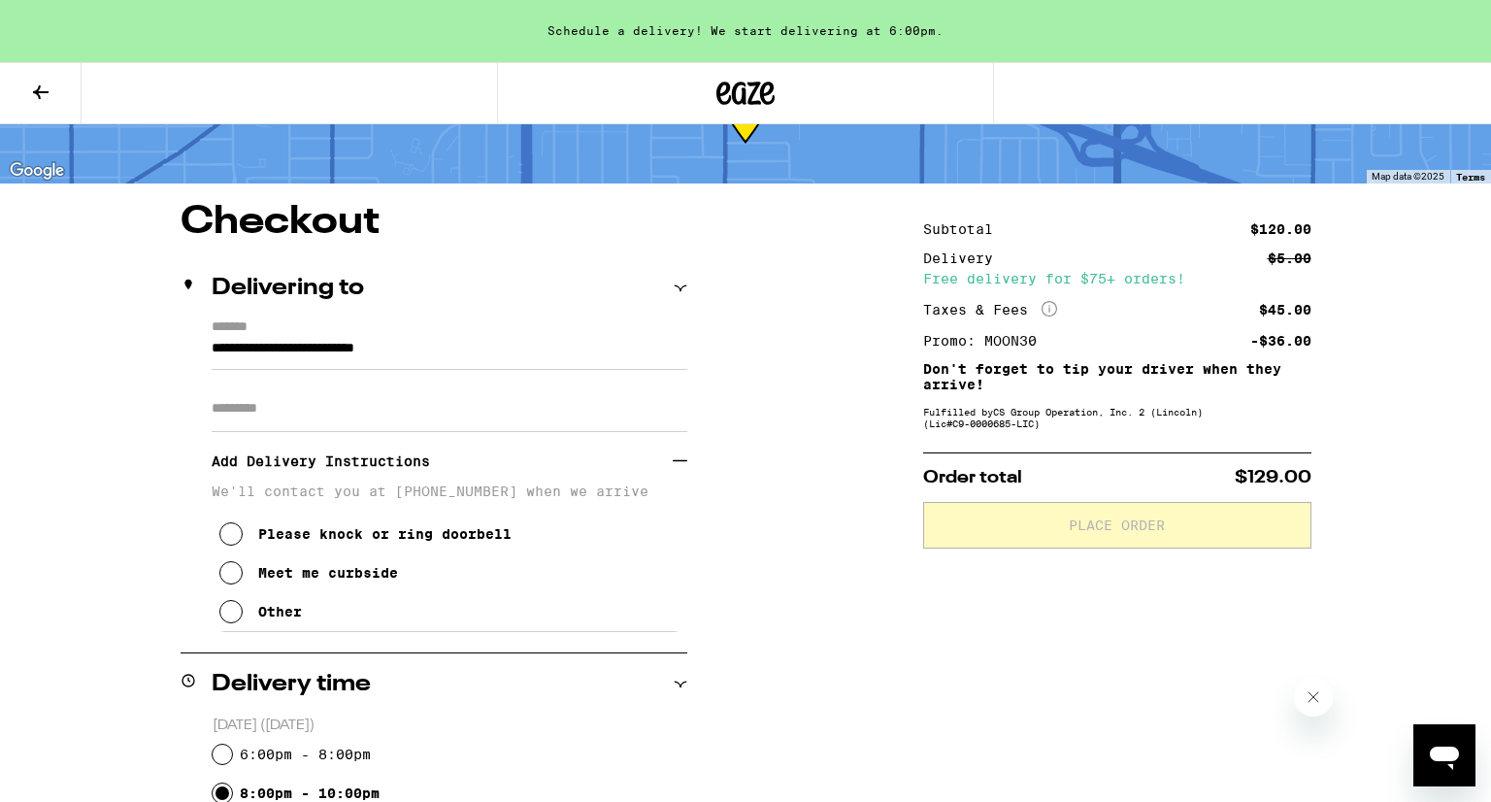
scroll to position [100, 0]
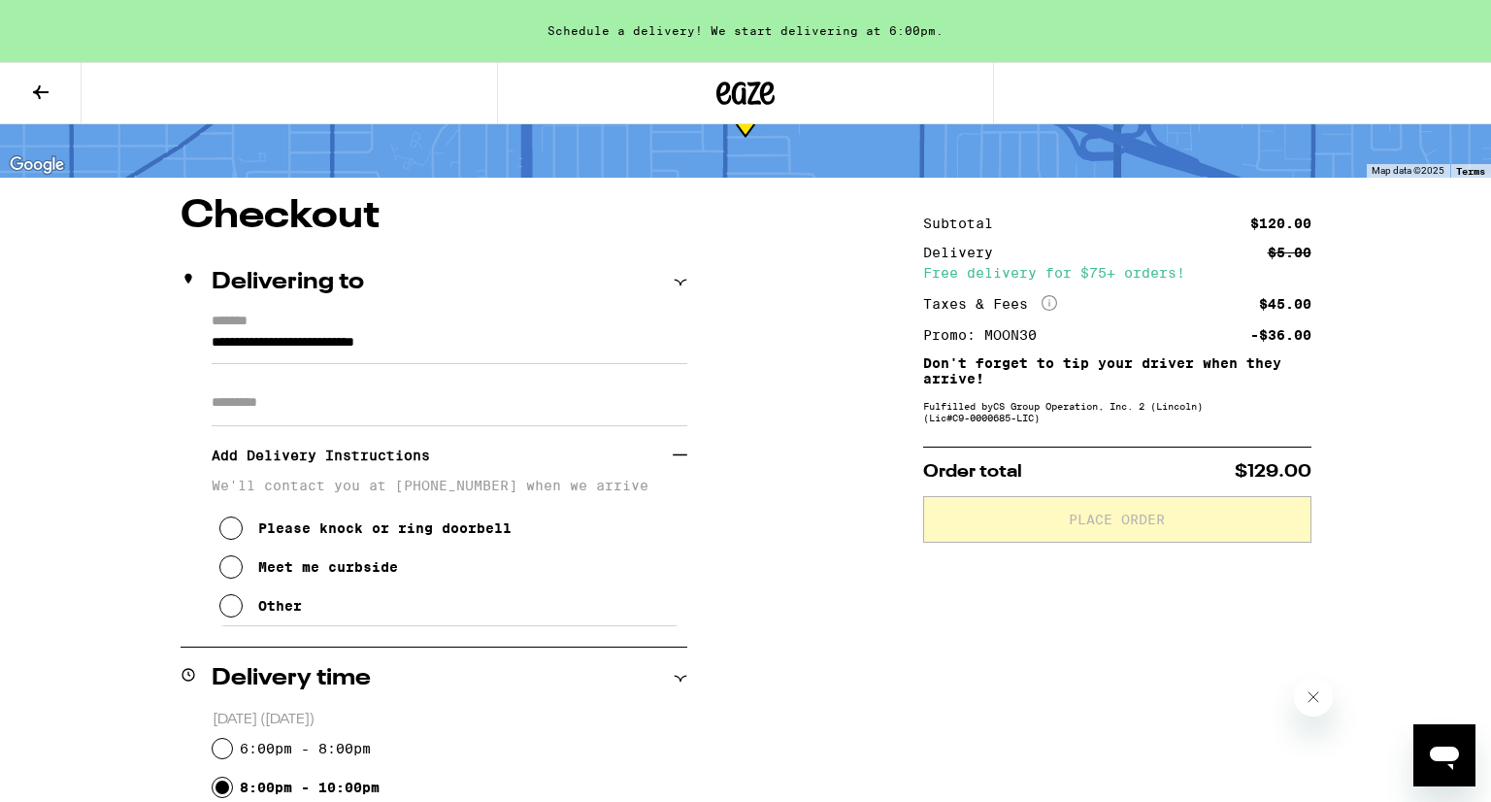
click at [509, 402] on input "Apt/Suite" at bounding box center [450, 402] width 476 height 47
type input "***"
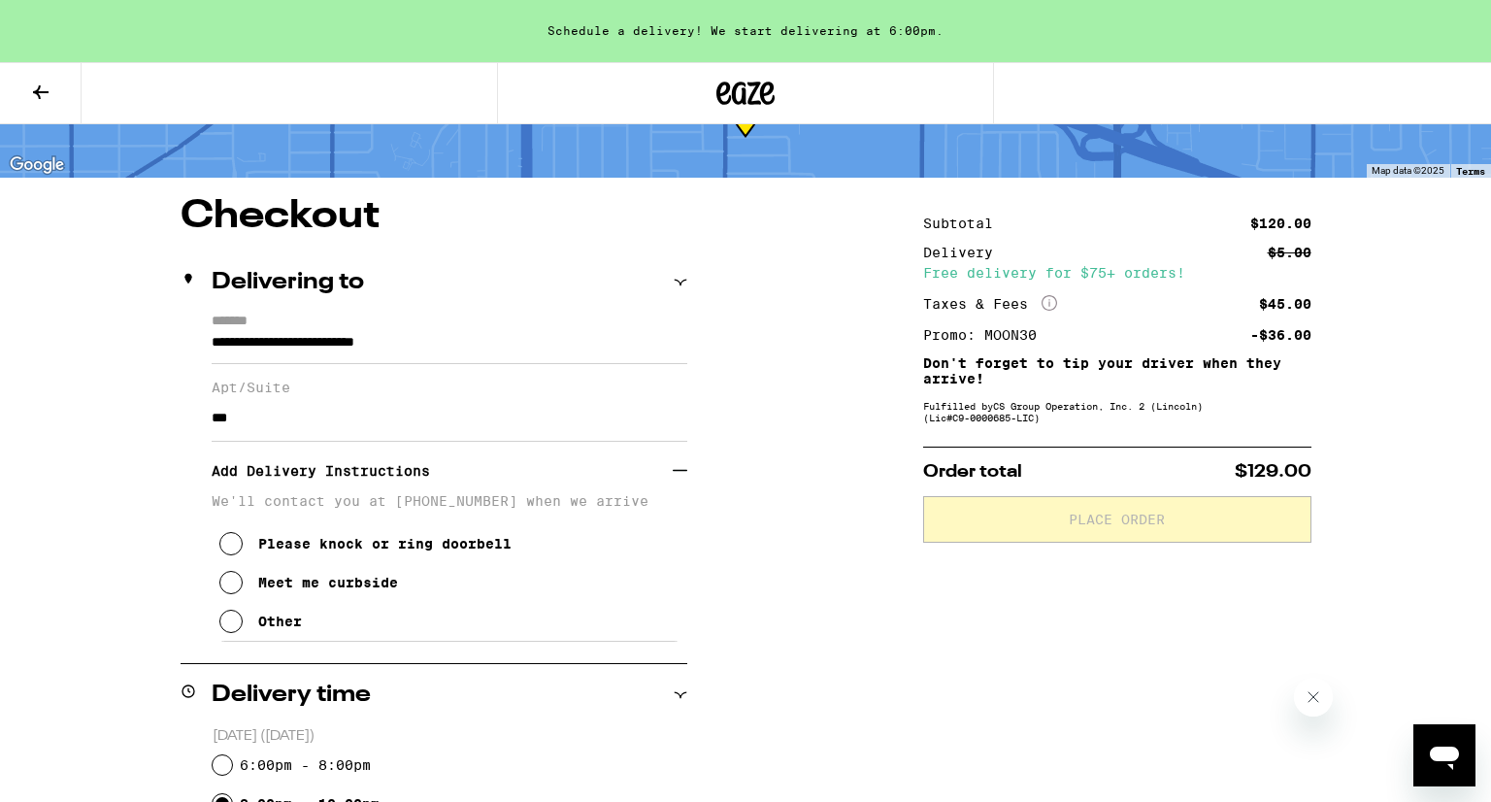
click at [276, 629] on div "Other" at bounding box center [280, 621] width 44 height 16
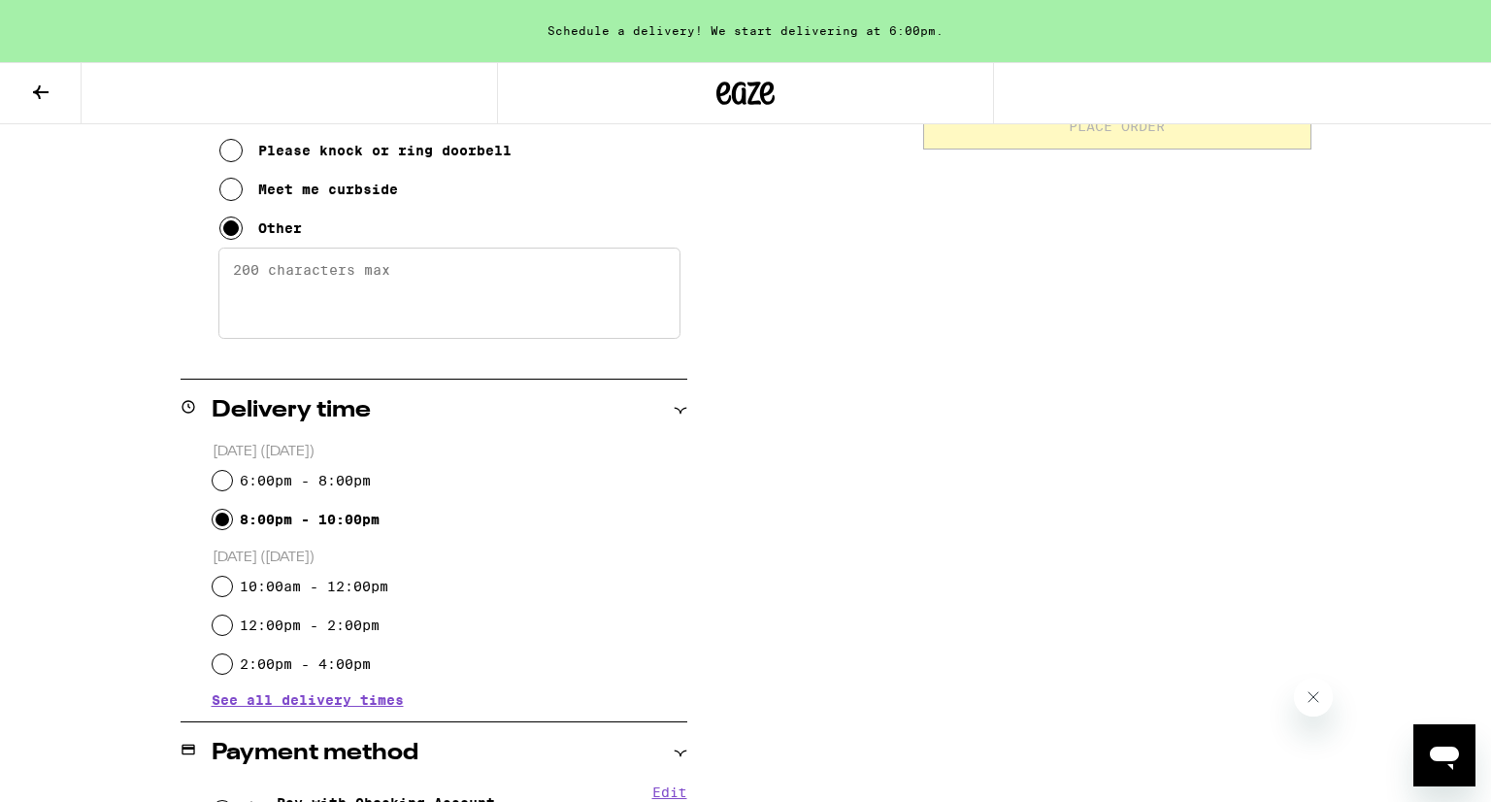
scroll to position [497, 0]
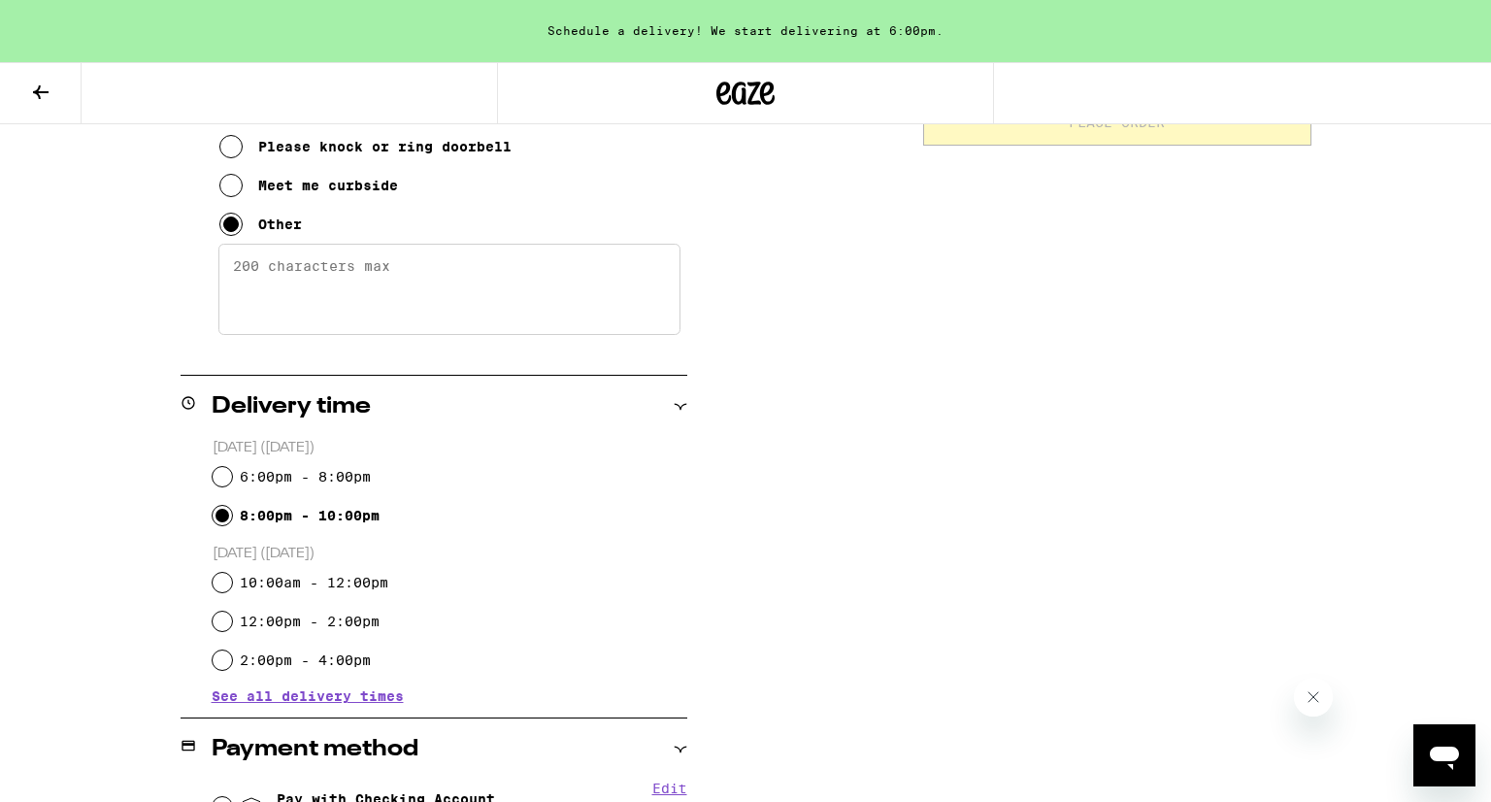
click at [515, 277] on textarea "Enter any other delivery instructions you want driver to know" at bounding box center [449, 289] width 462 height 91
type textarea "Please bring to apartment"
click at [309, 191] on div "Meet me curbside" at bounding box center [328, 186] width 140 height 16
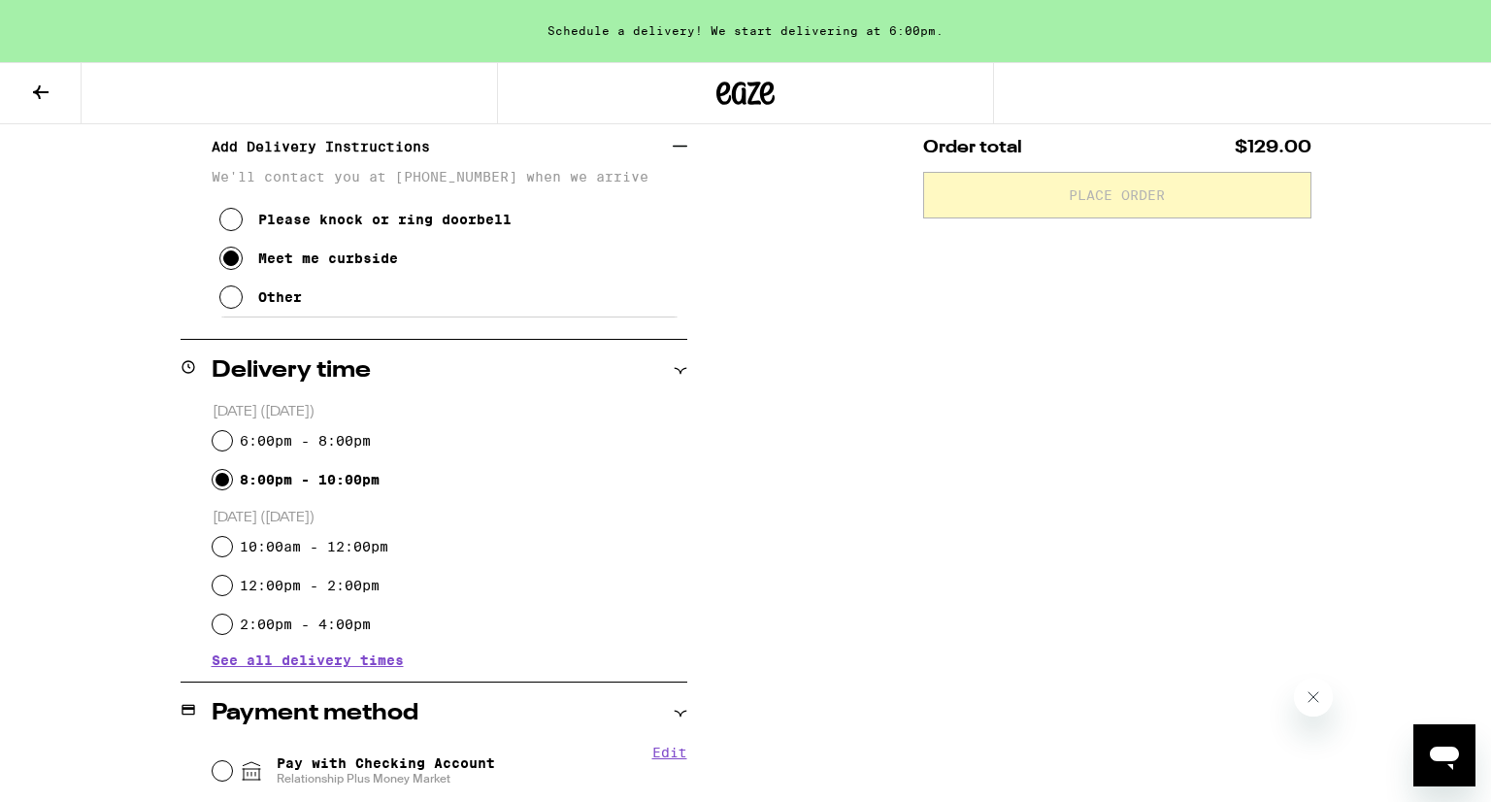
scroll to position [334, 0]
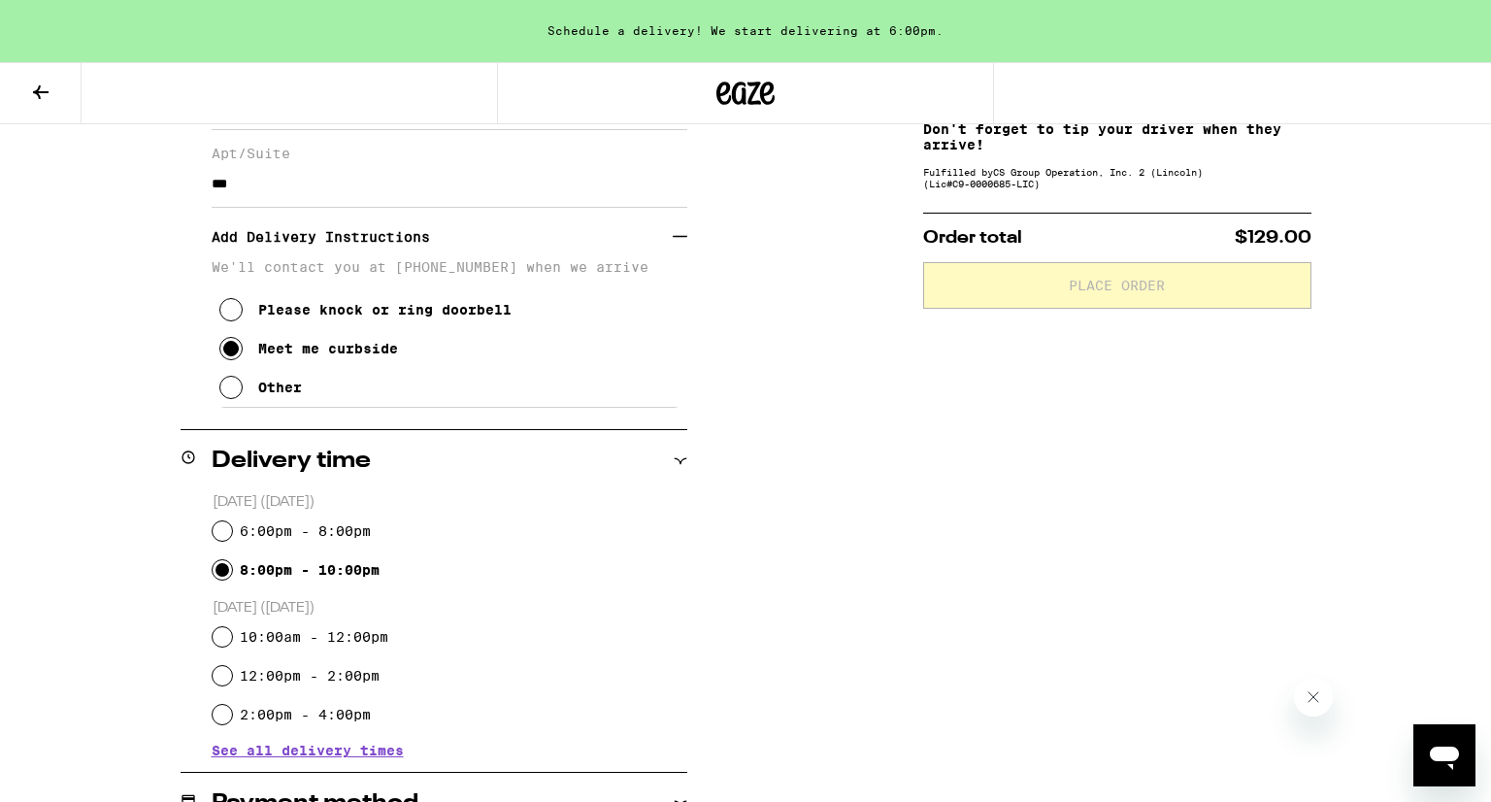
click at [278, 395] on div "Other" at bounding box center [280, 387] width 44 height 16
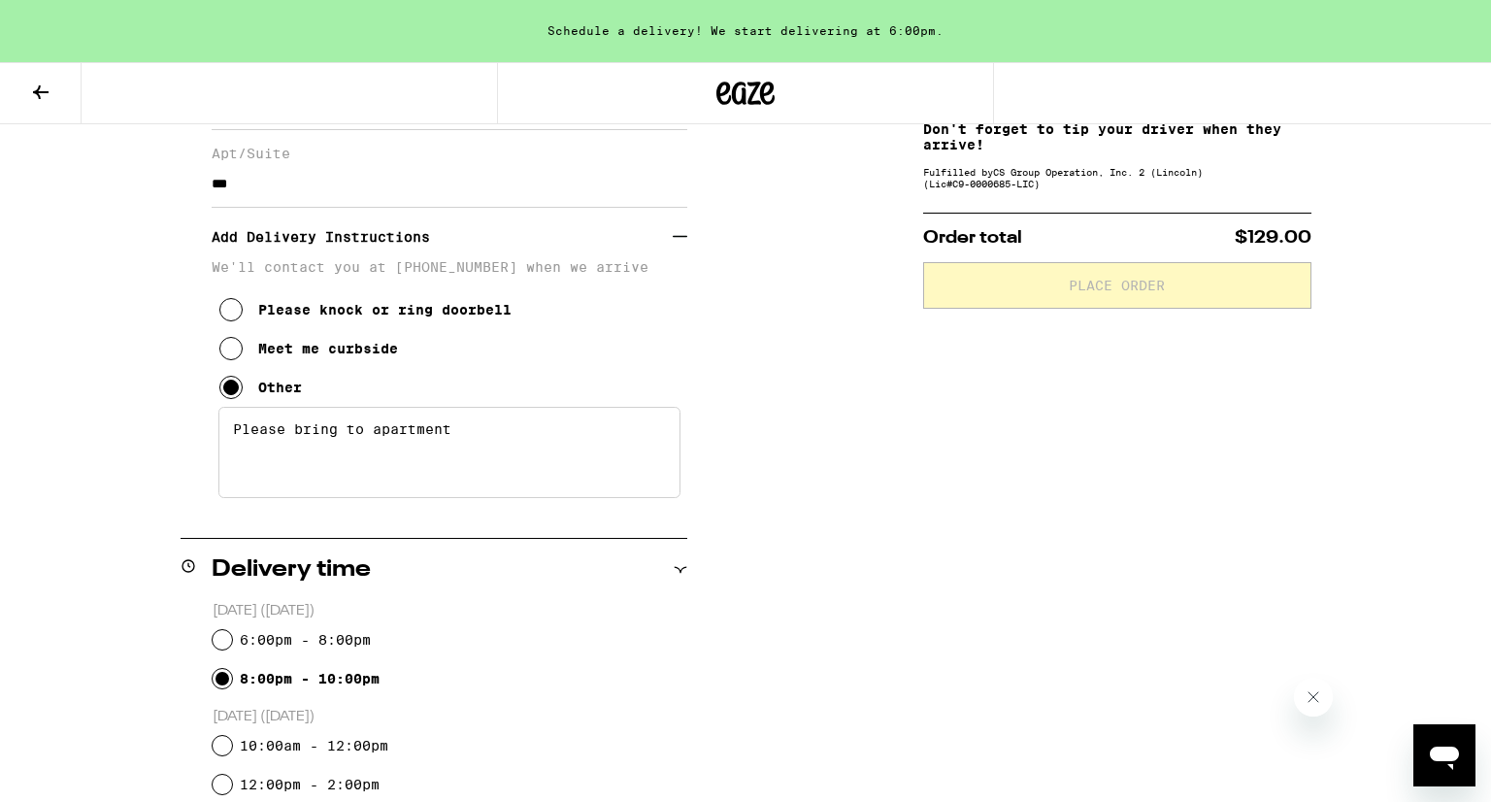
click at [524, 443] on textarea "Please bring to apartment" at bounding box center [449, 452] width 462 height 91
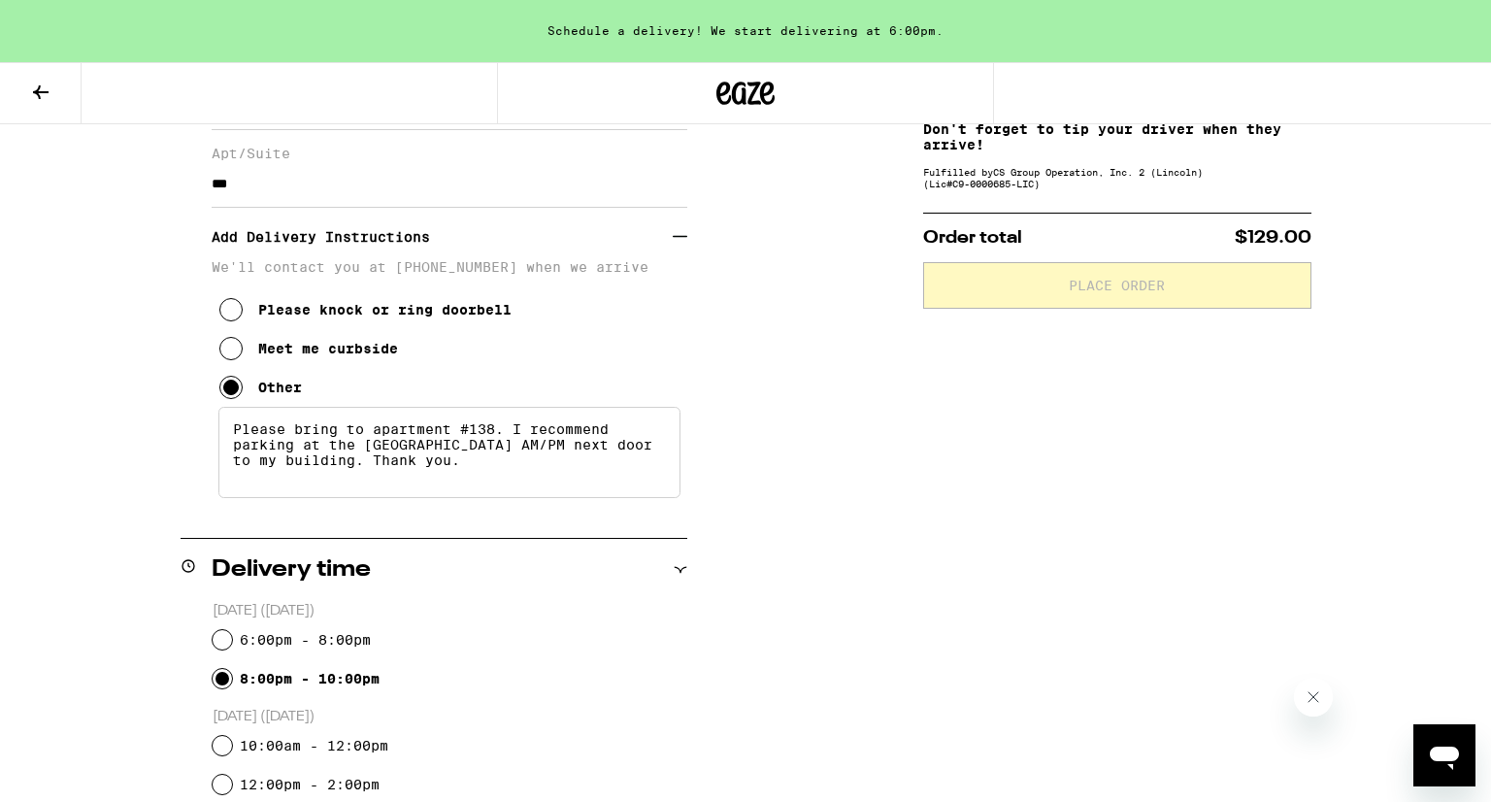
click at [510, 437] on textarea "Please bring to apartment #138. I recommend parking at the Arco AM/PM next door…" at bounding box center [449, 452] width 462 height 91
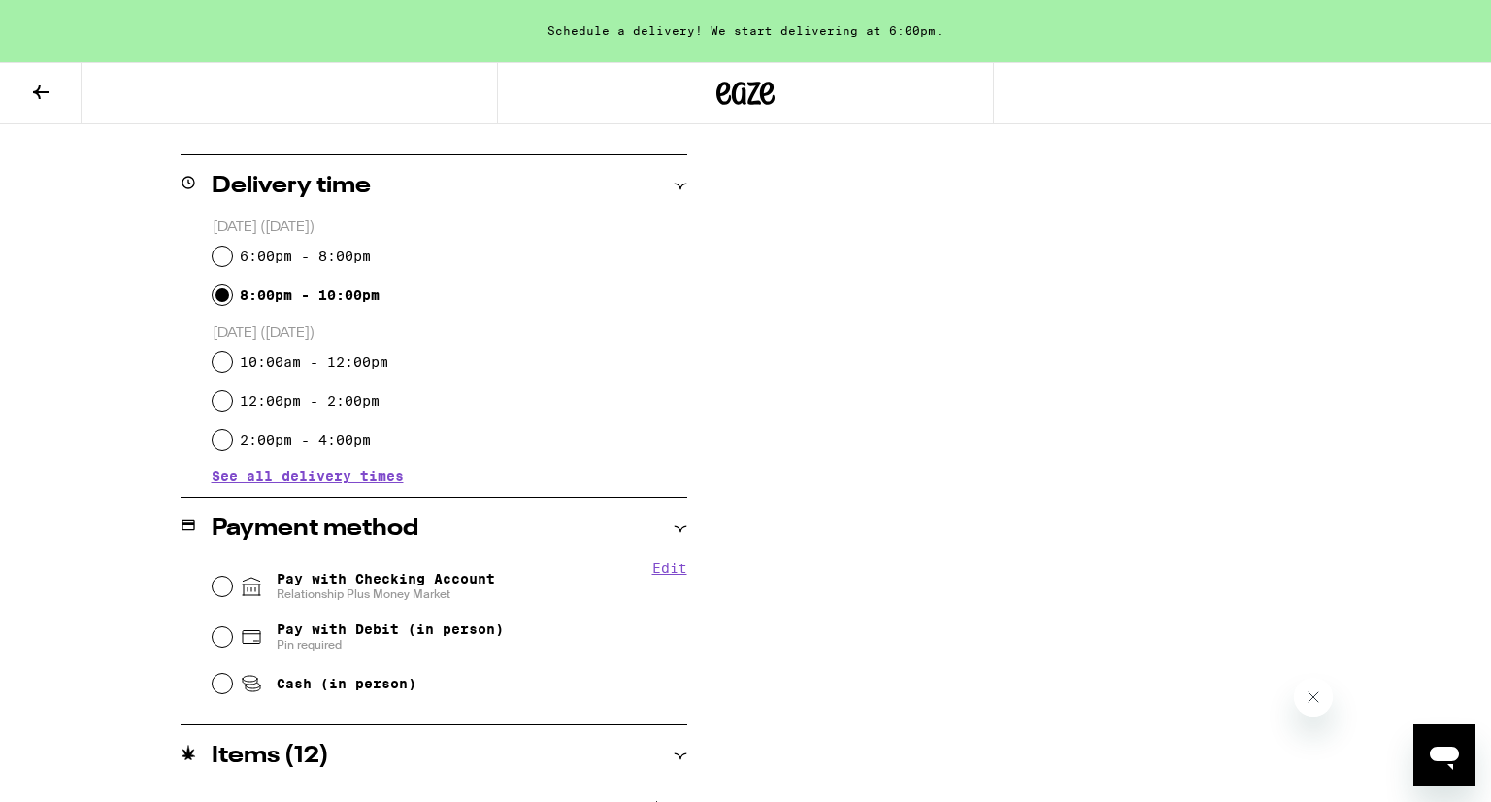
scroll to position [722, 0]
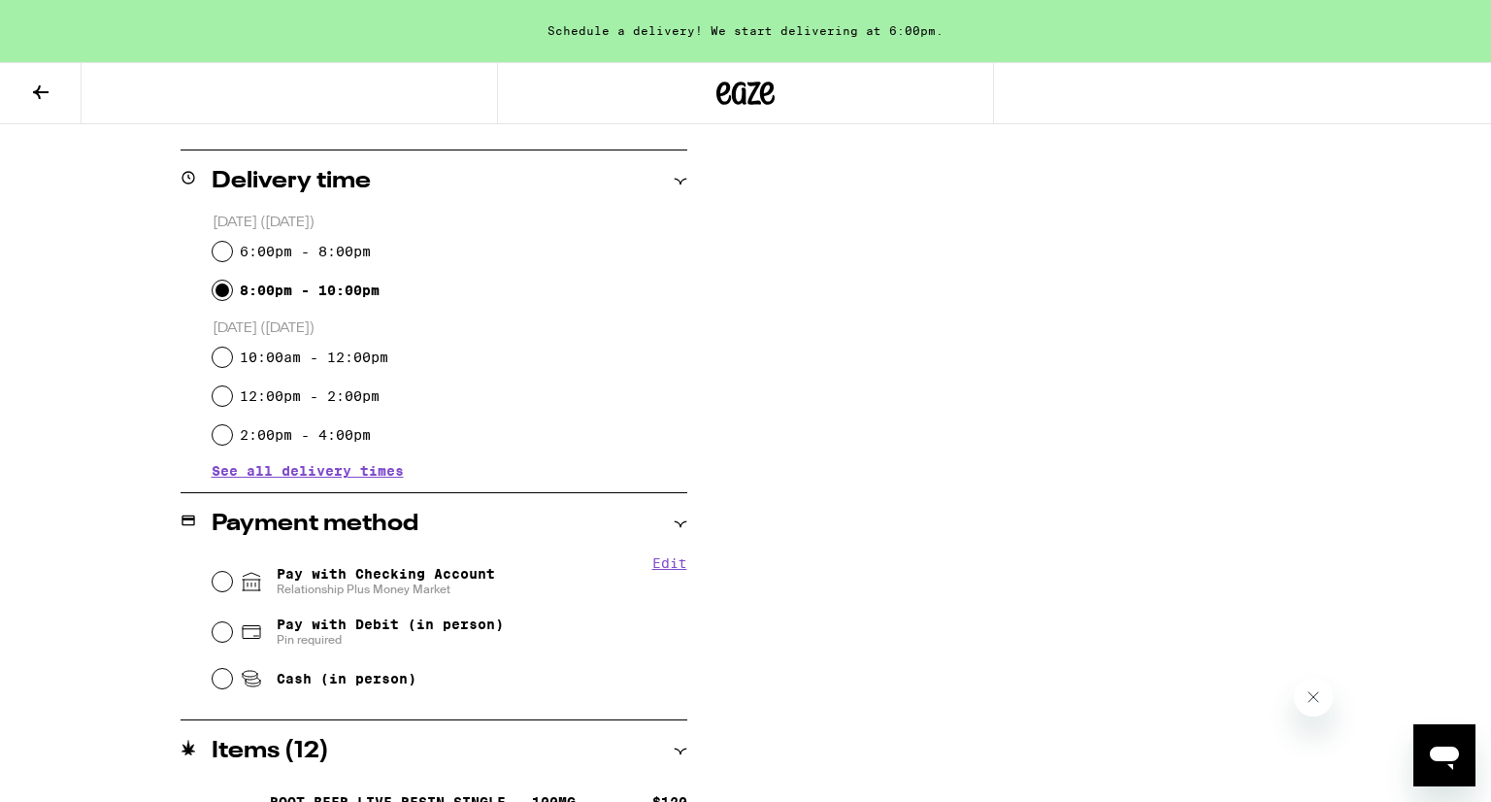
type textarea "Please bring to apartment #138. Security door code is #0488 I recommend parking…"
click at [216, 576] on input "Pay with Checking Account Relationship Plus Money Market" at bounding box center [222, 581] width 19 height 19
radio input "true"
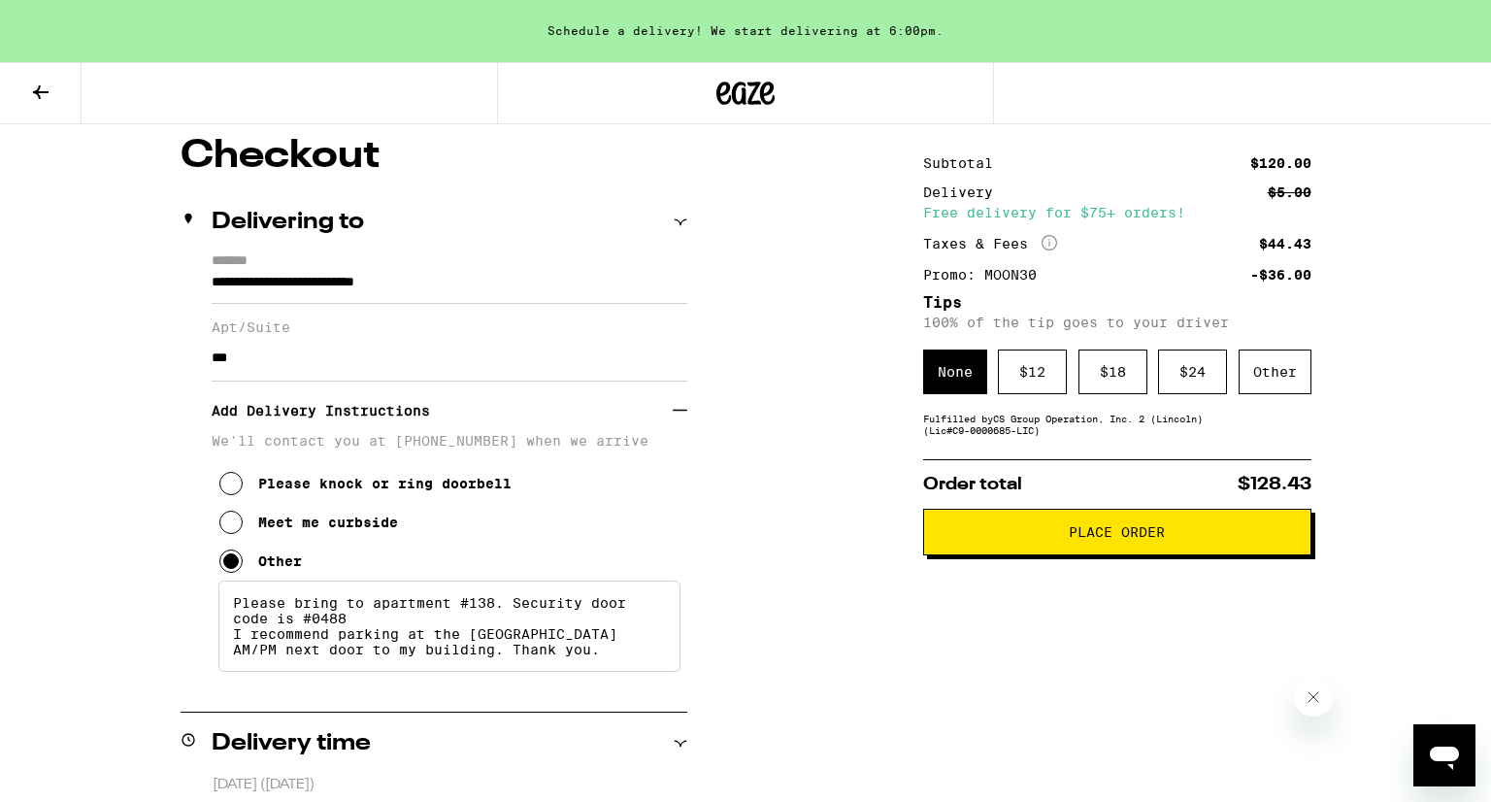
scroll to position [171, 0]
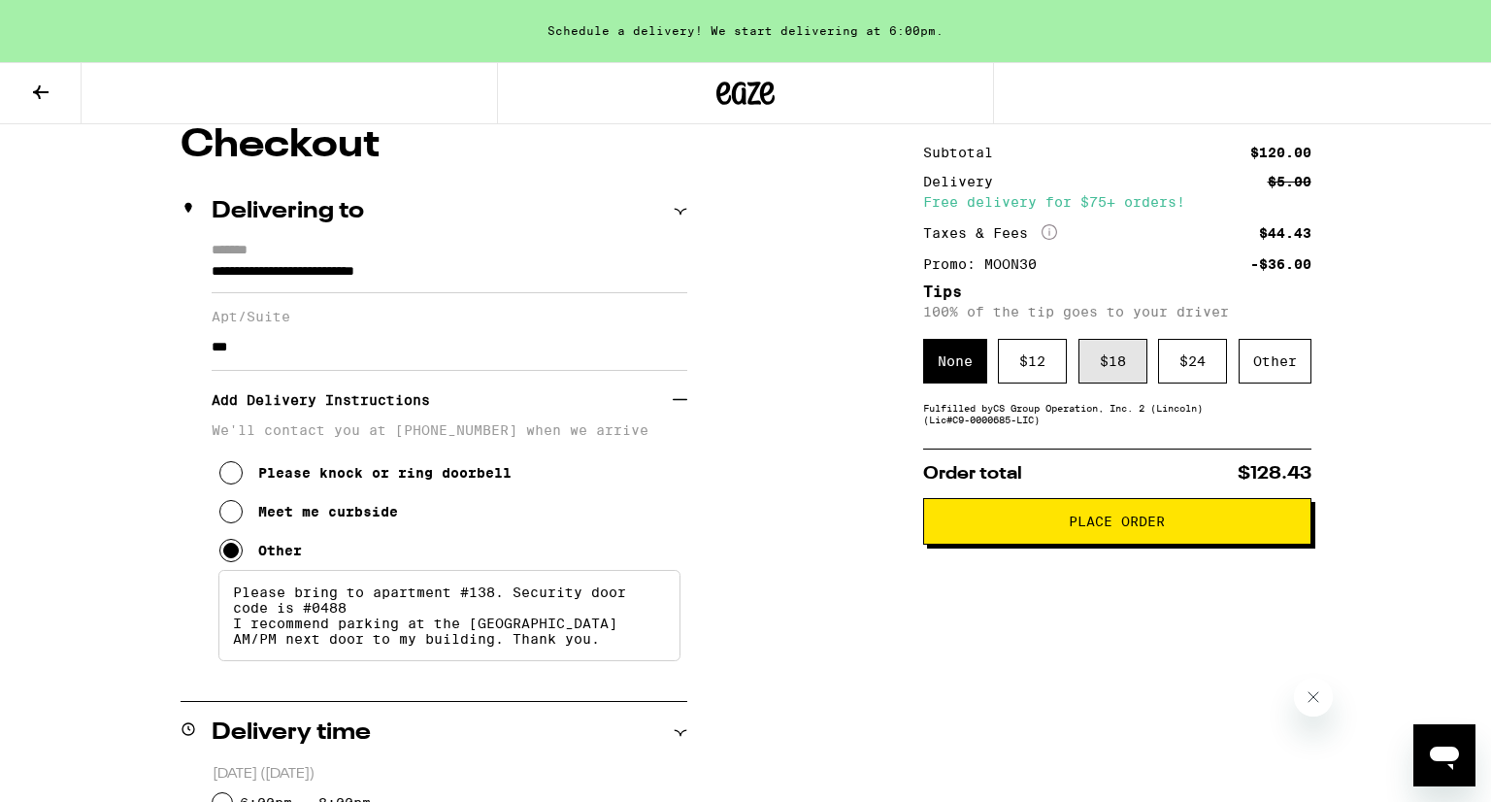
click at [1112, 364] on div "$ 18" at bounding box center [1112, 361] width 69 height 45
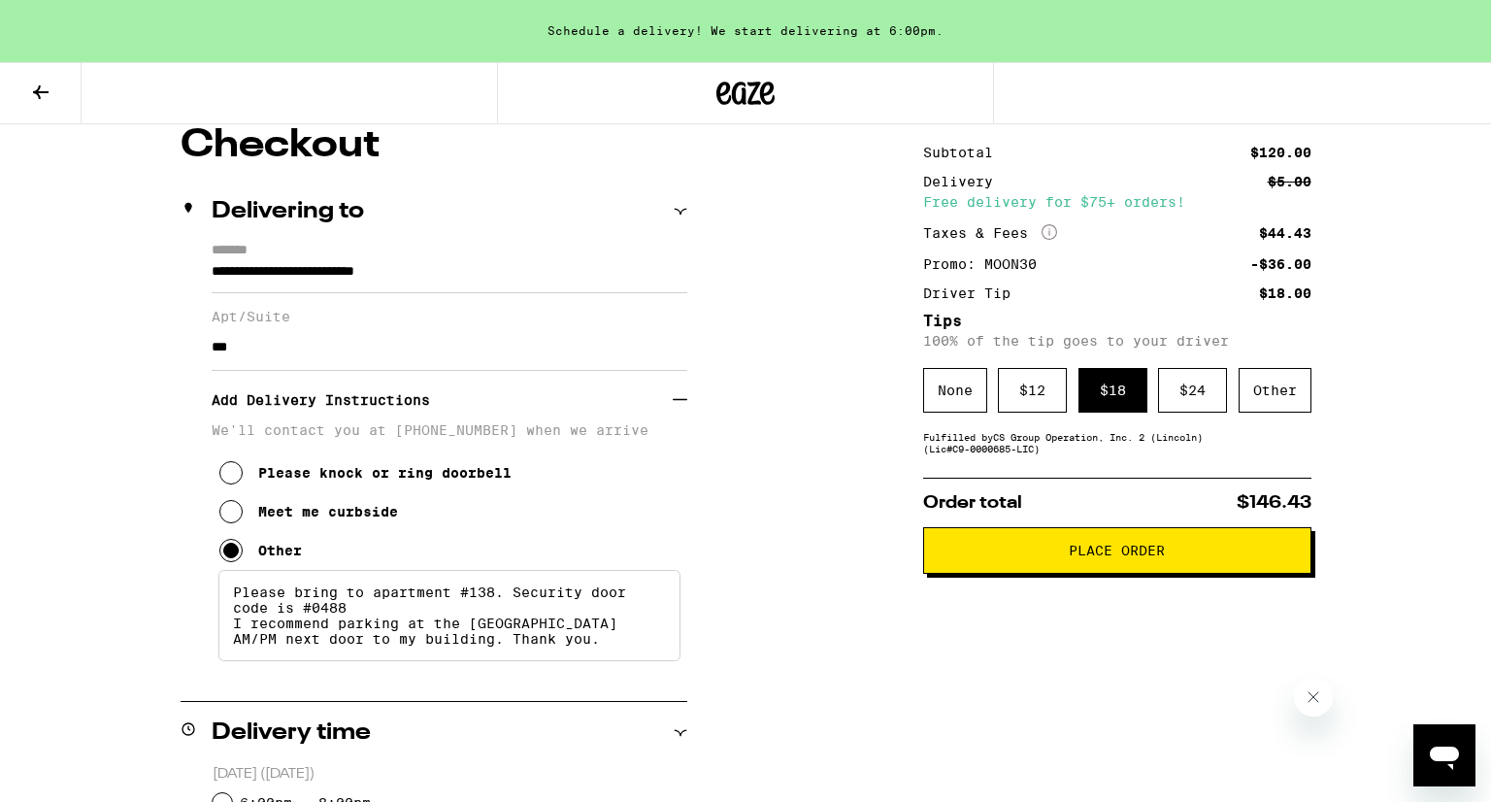
click at [1112, 546] on span "Place Order" at bounding box center [1117, 550] width 96 height 14
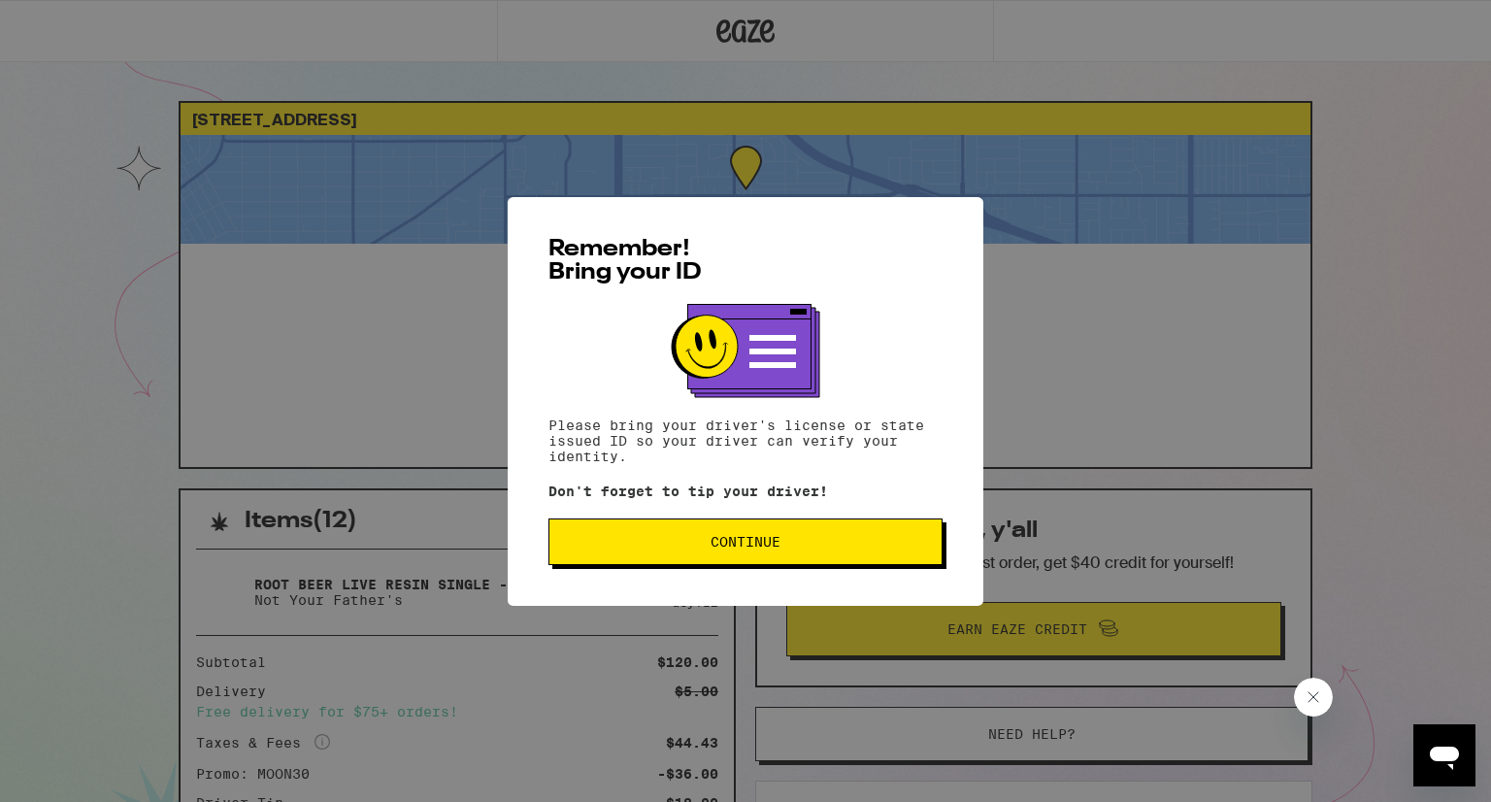
click at [828, 553] on button "Continue" at bounding box center [745, 541] width 394 height 47
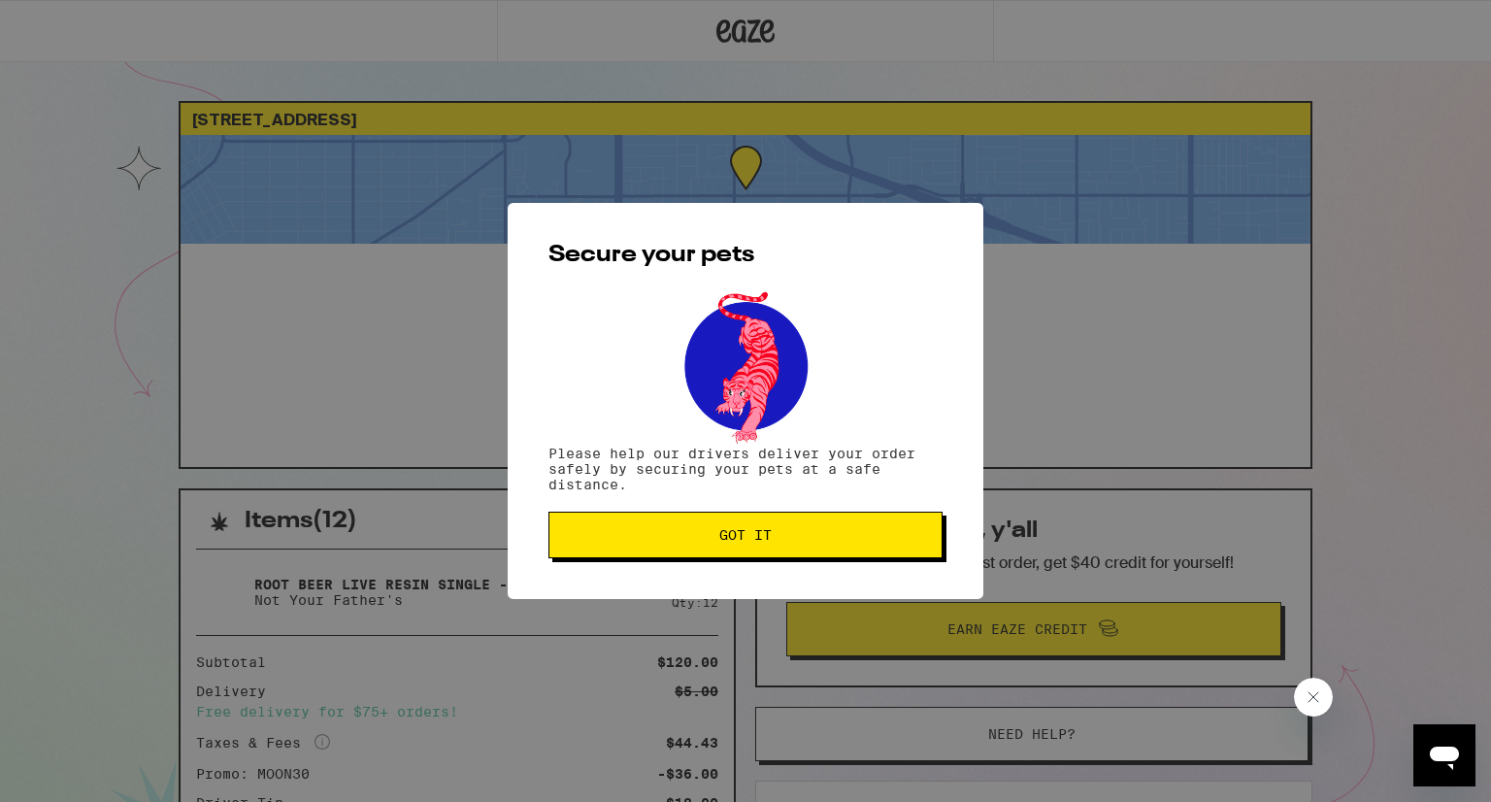
click at [809, 534] on span "Got it" at bounding box center [745, 535] width 361 height 14
